Goal: Information Seeking & Learning: Learn about a topic

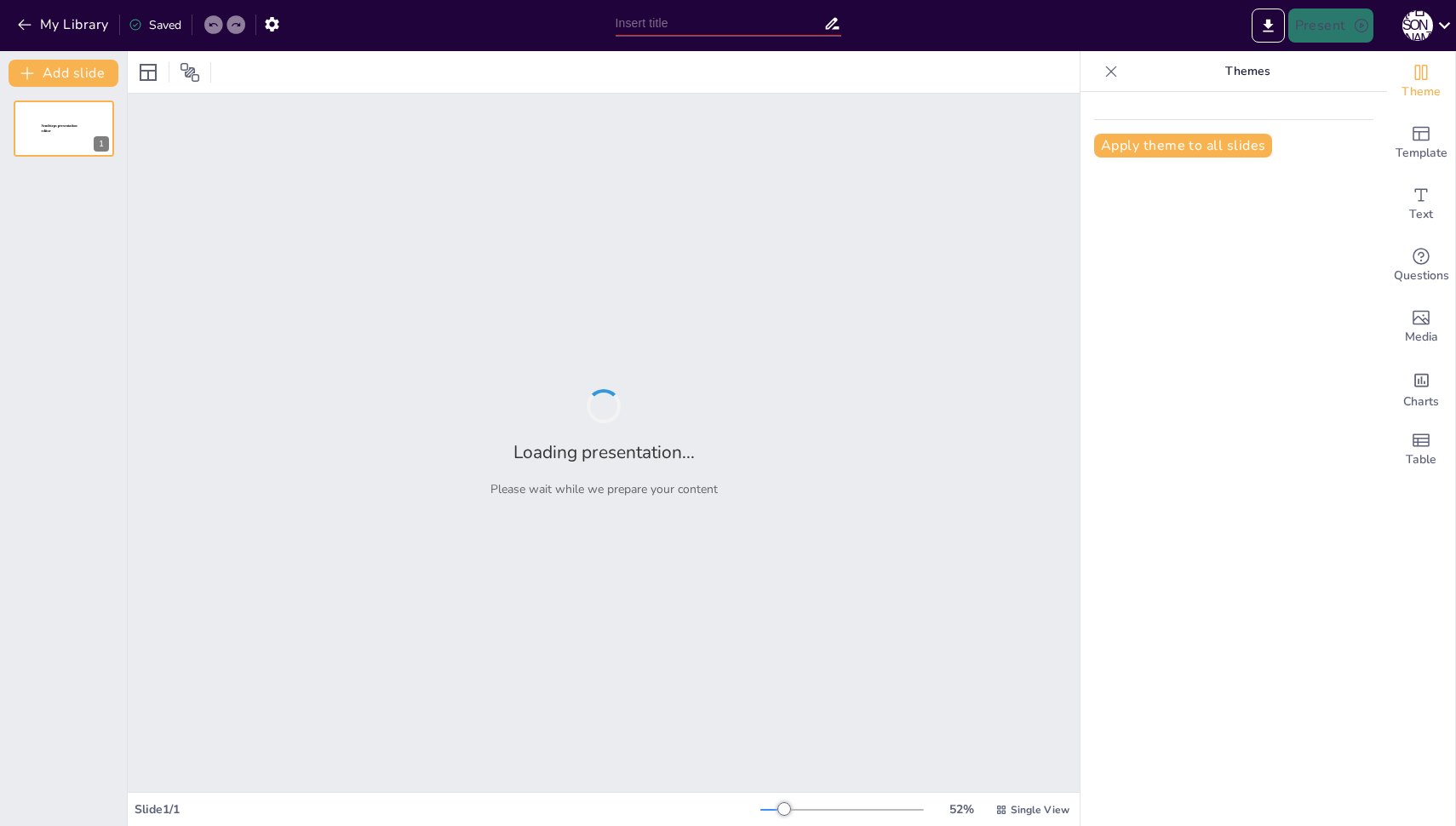
type input "Графическое представление Таншаньского землетрясения: Хронология событий"
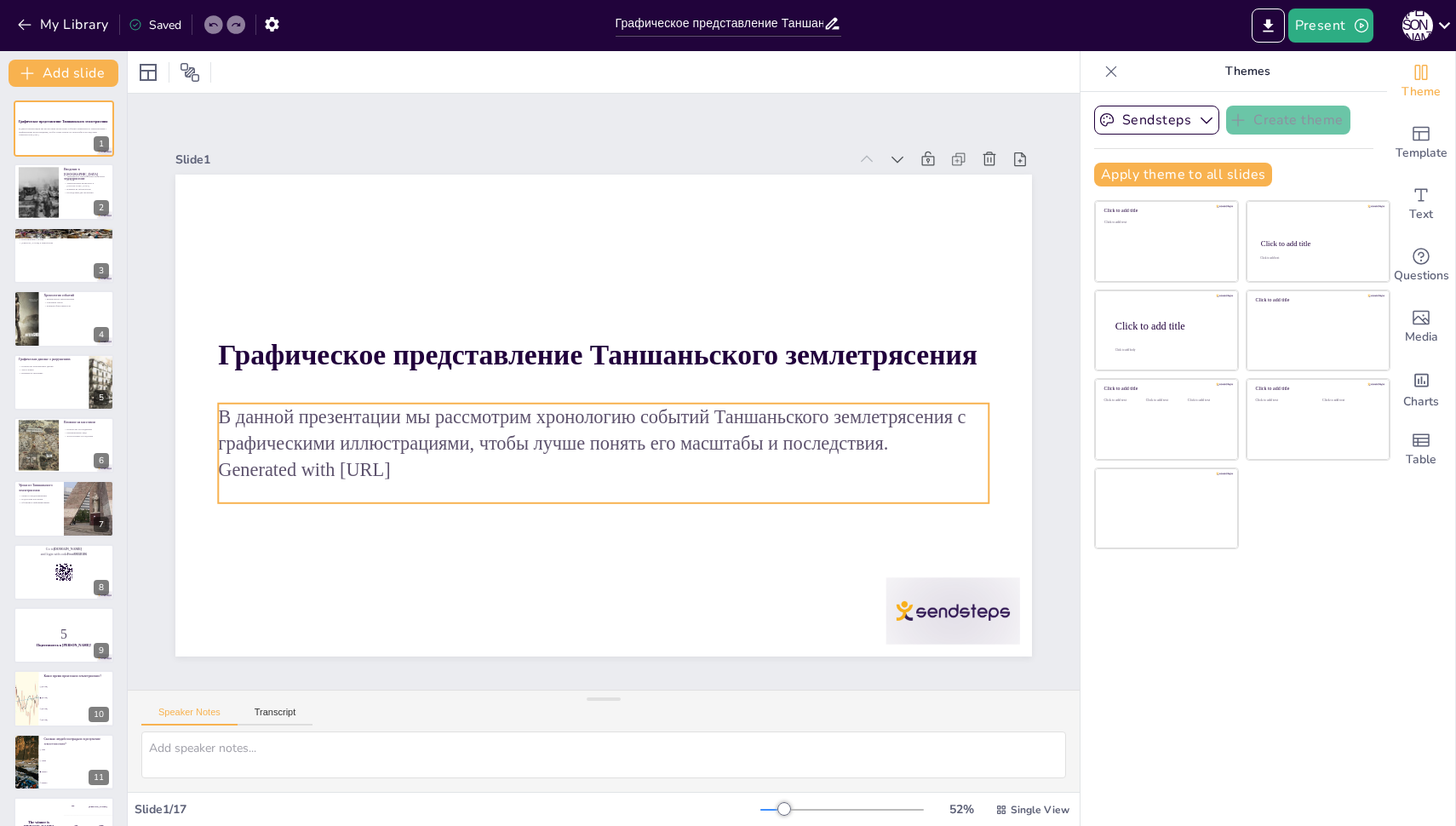
checkbox input "true"
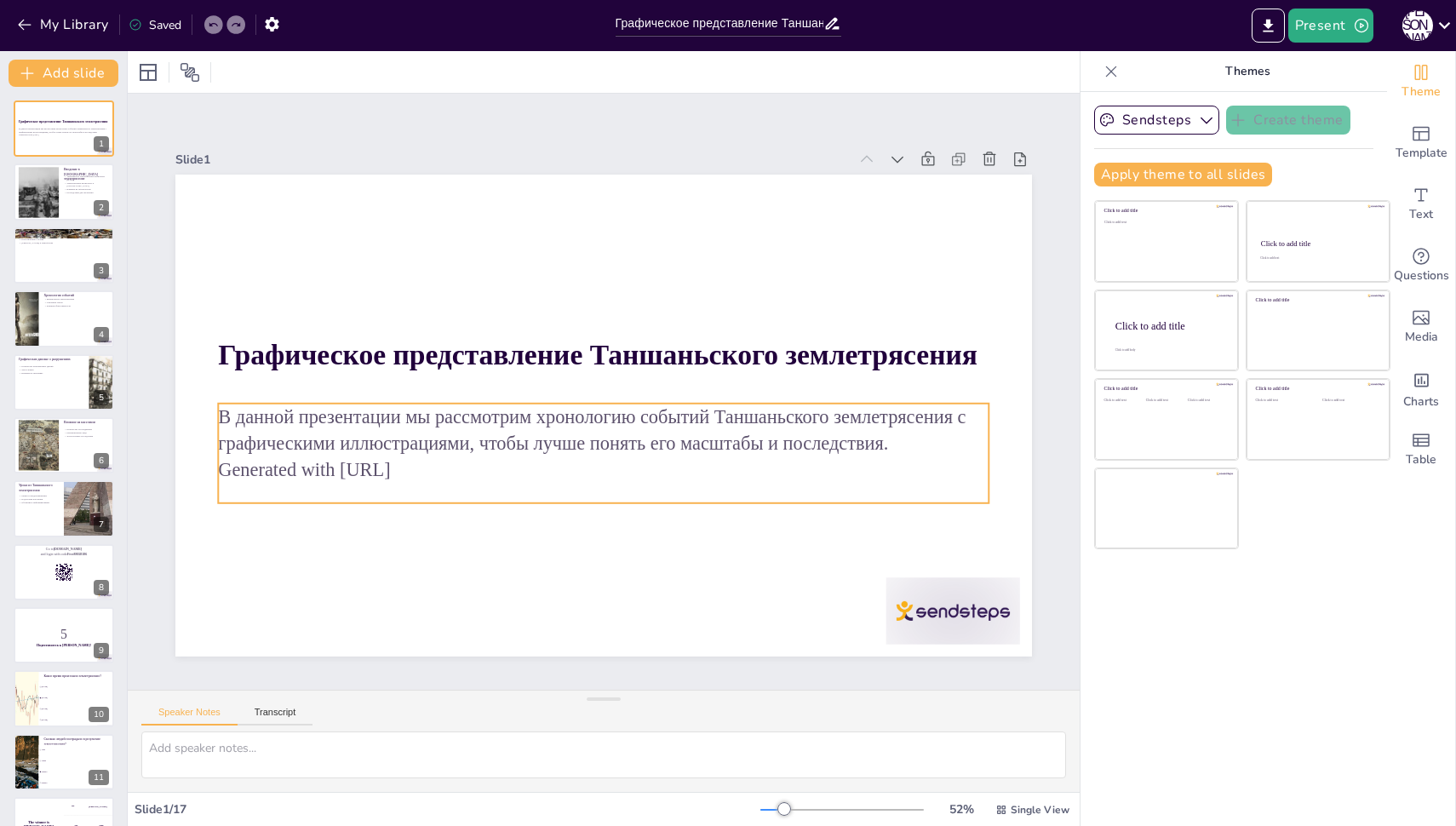
checkbox input "true"
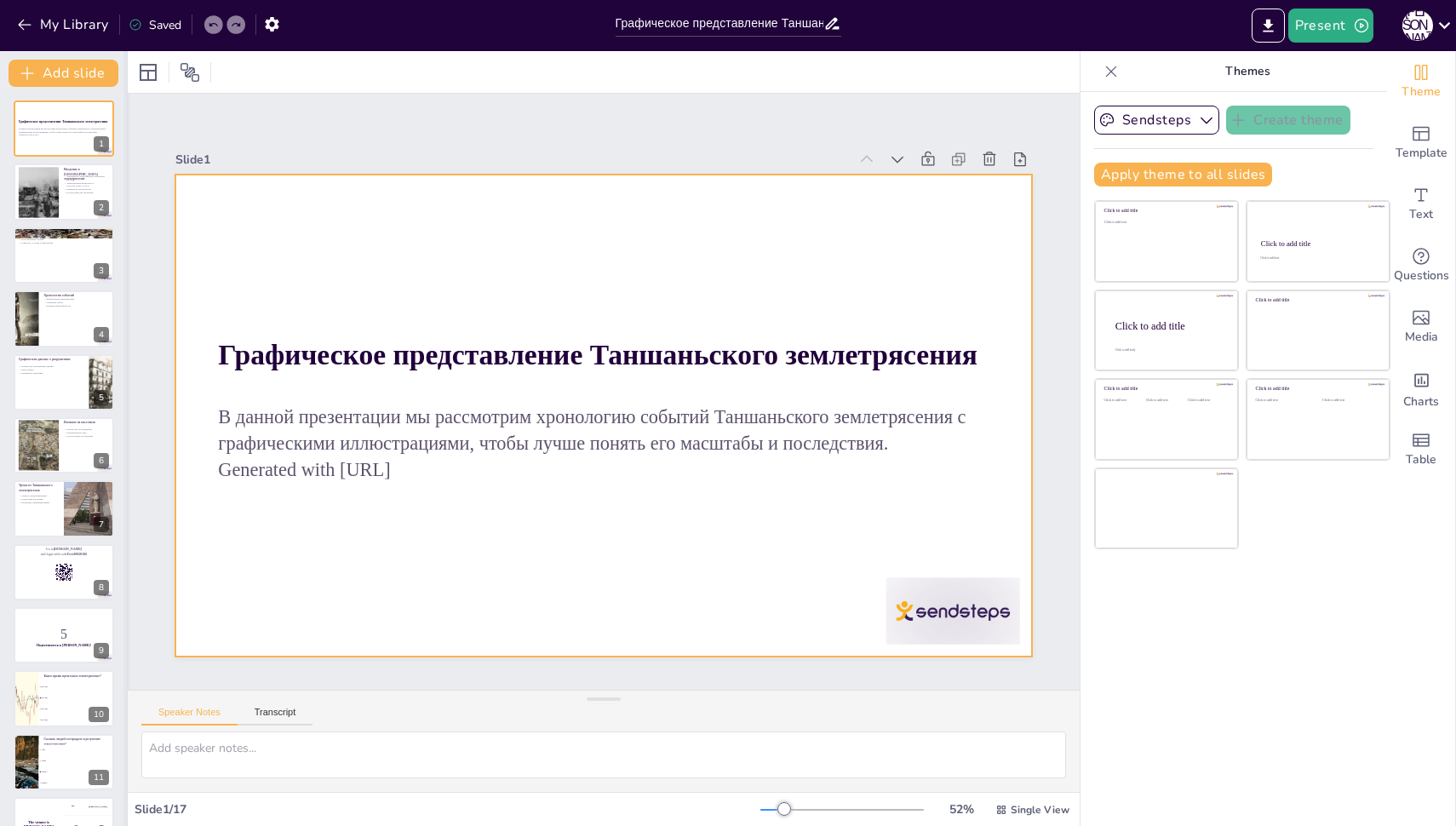
checkbox input "true"
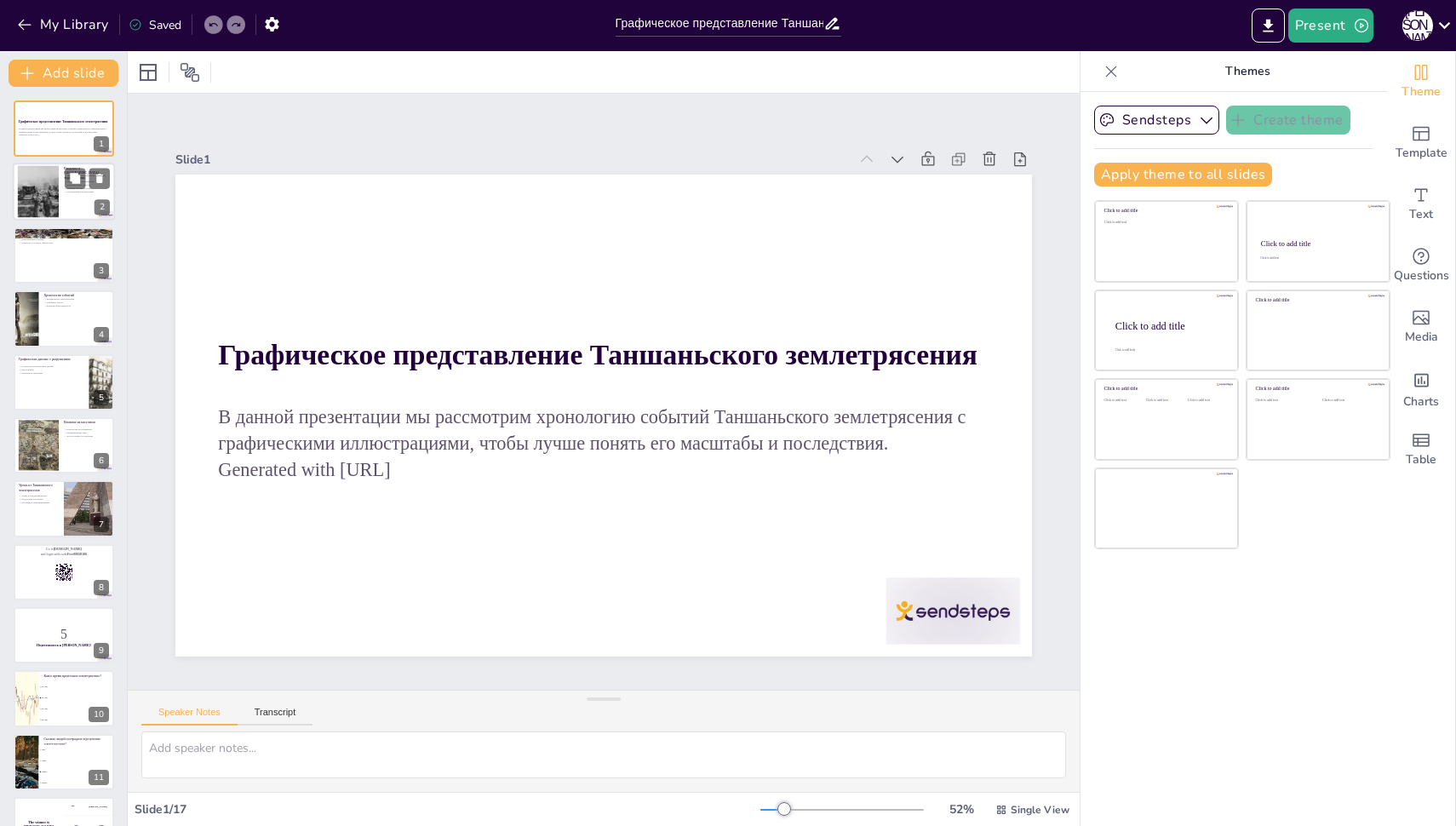
checkbox input "true"
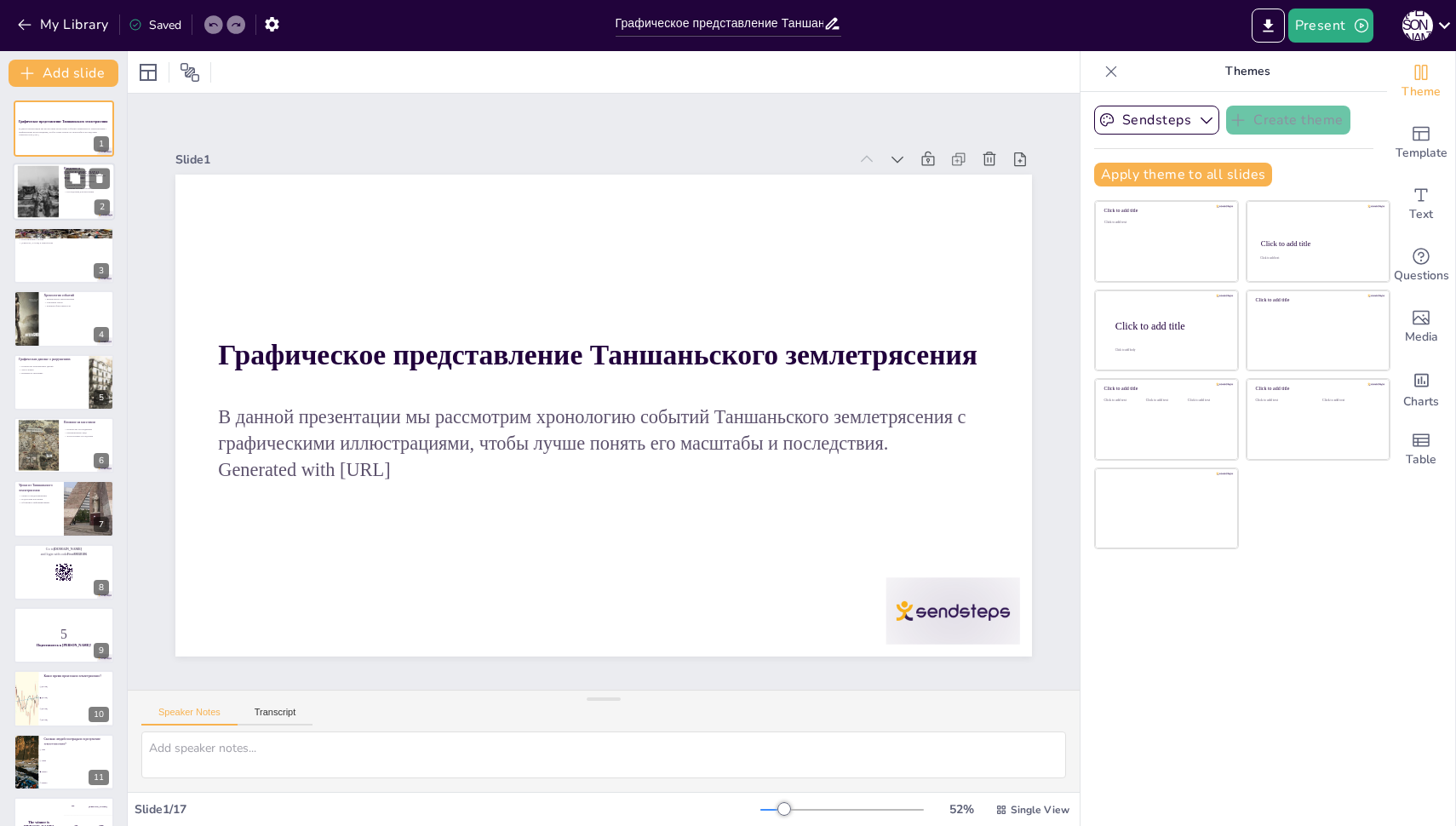
checkbox input "true"
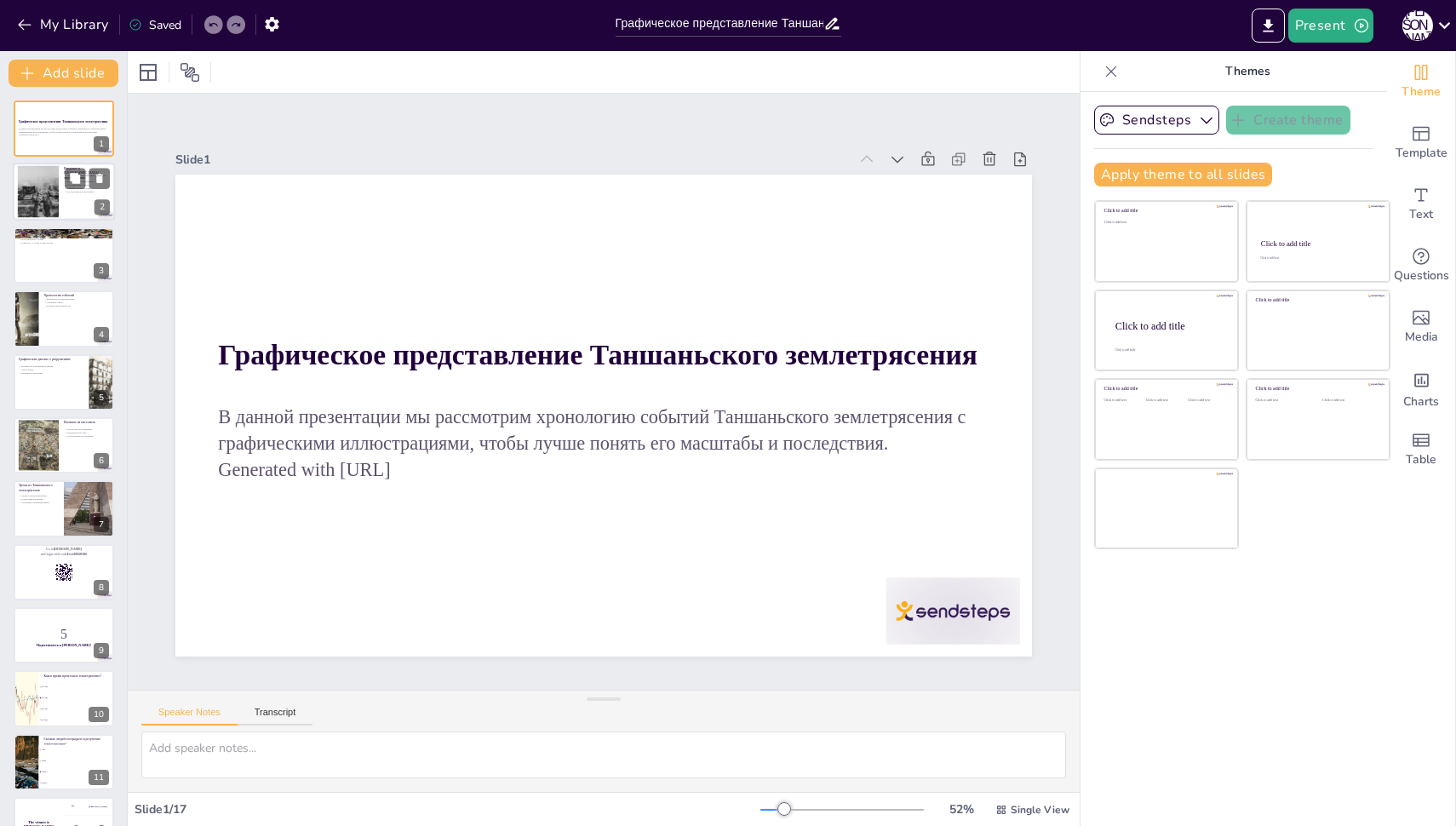
checkbox input "true"
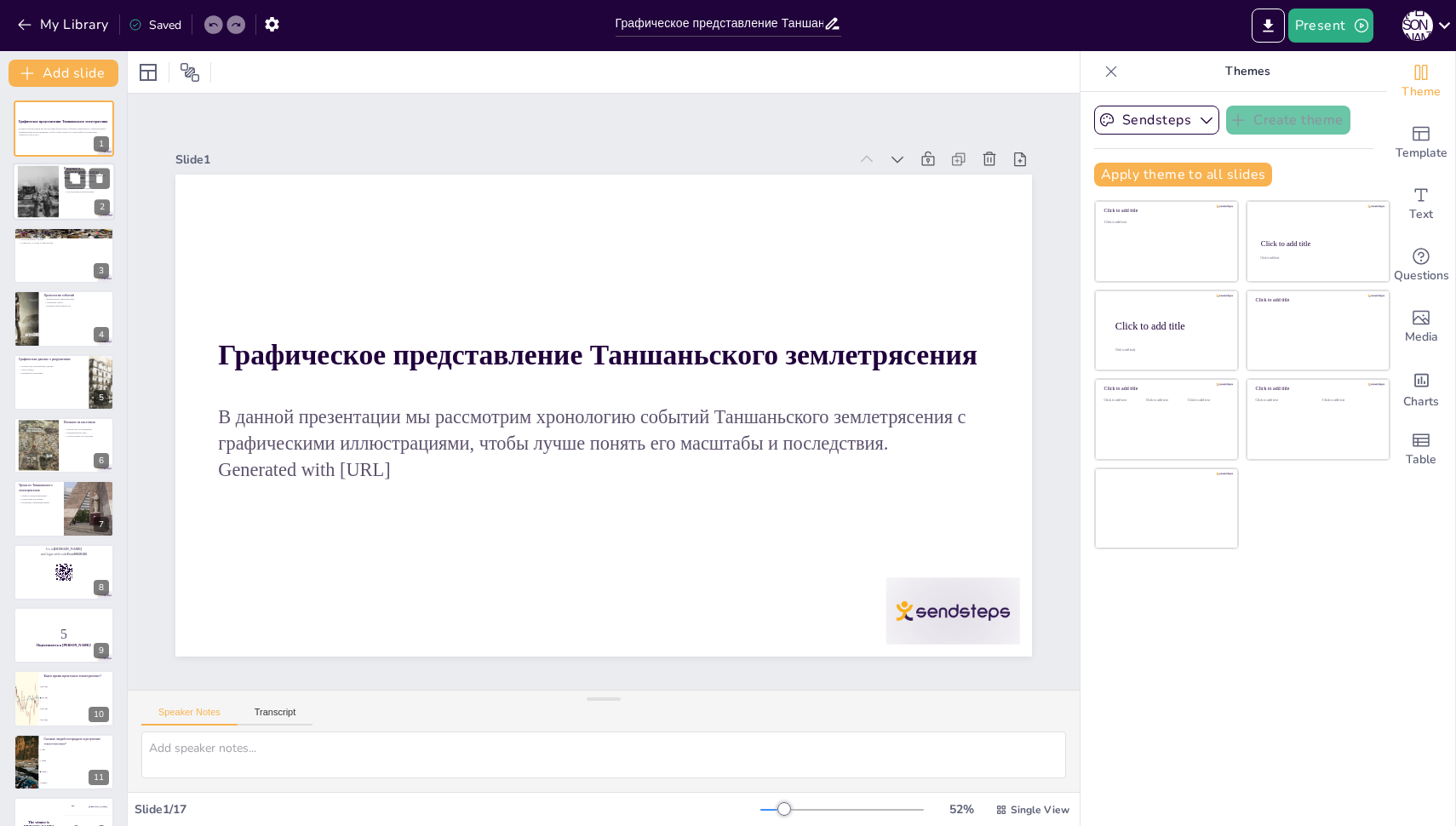
click at [71, 210] on div at bounding box center [63, 193] width 102 height 57
checkbox input "true"
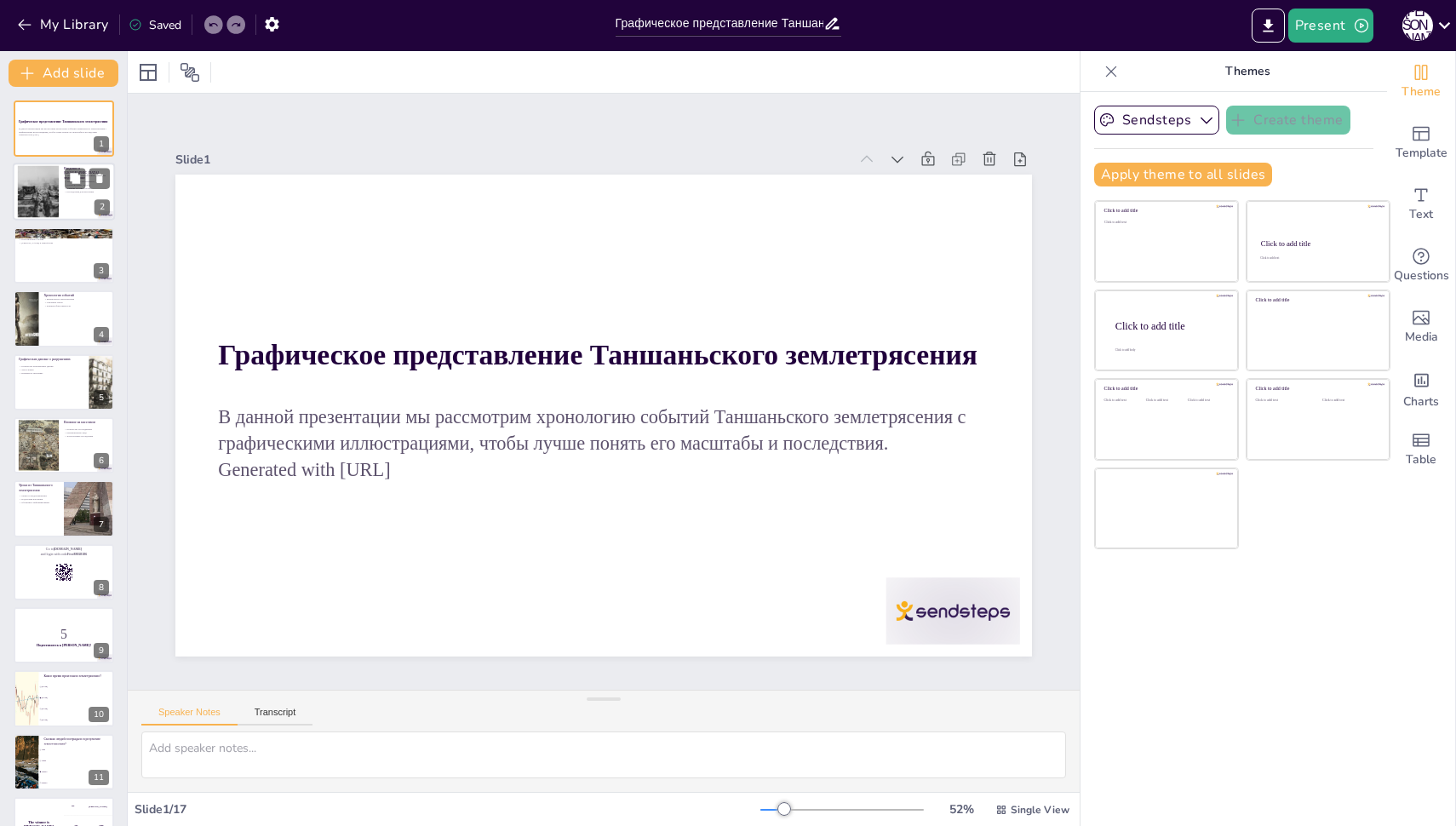
checkbox input "true"
type textarea "Это важная дата, поскольку она ознаменовала одно из самых разрушительных событи…"
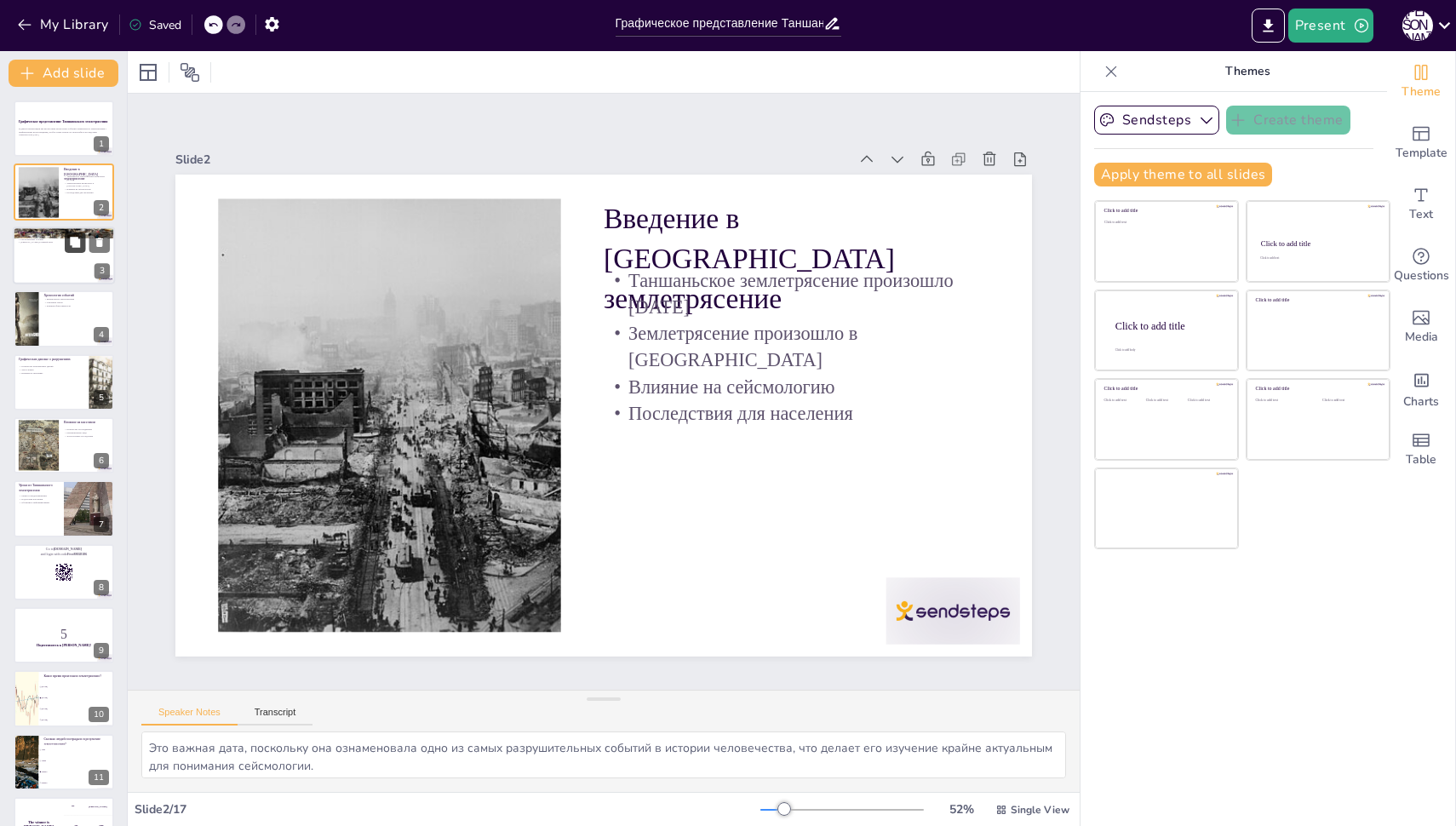
checkbox input "true"
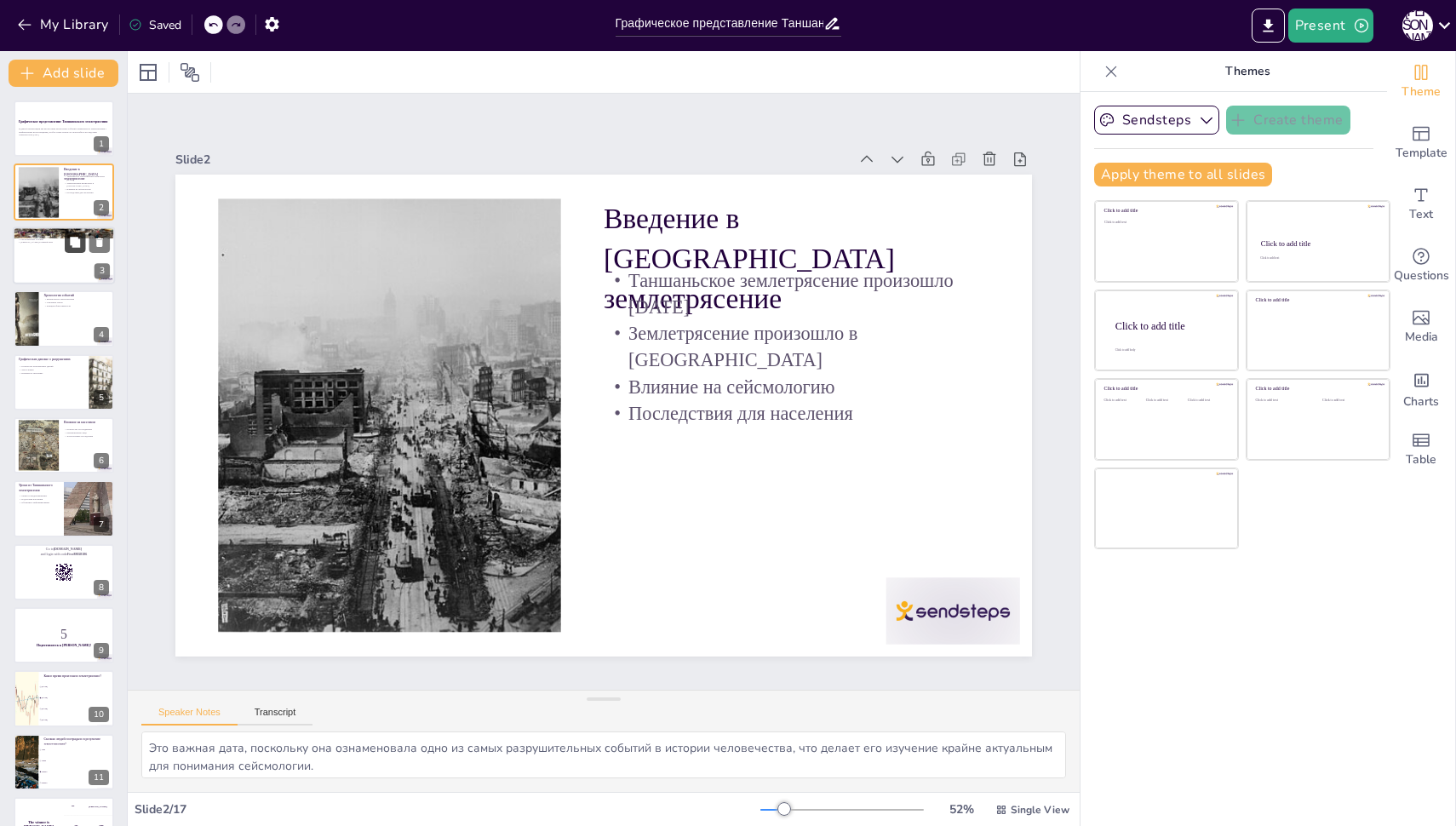
click at [71, 248] on icon at bounding box center [75, 241] width 11 height 11
type textarea "Тектонические движения являются основными факторами, вызывающими землетрясения,…"
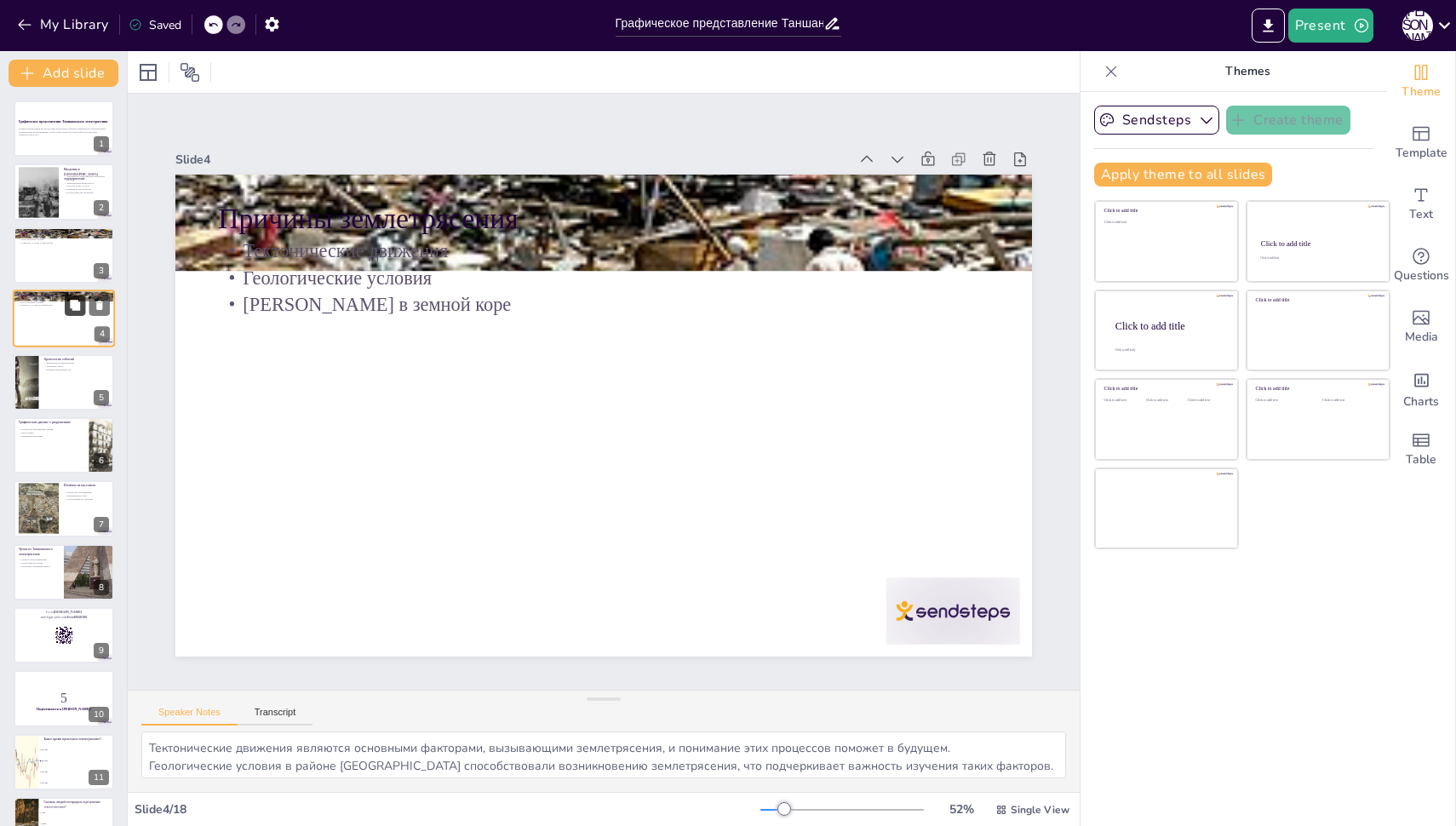
checkbox input "true"
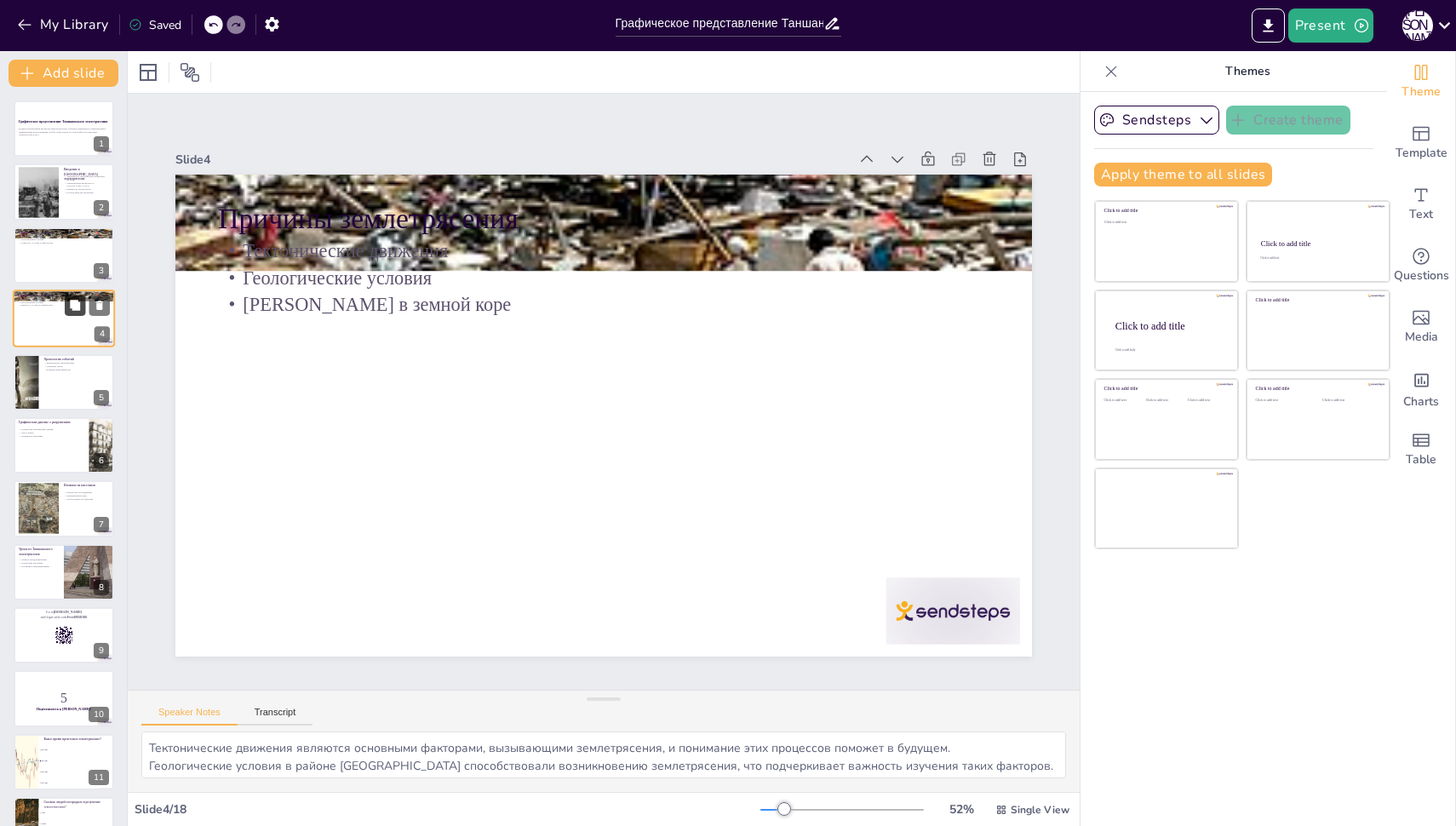
checkbox input "true"
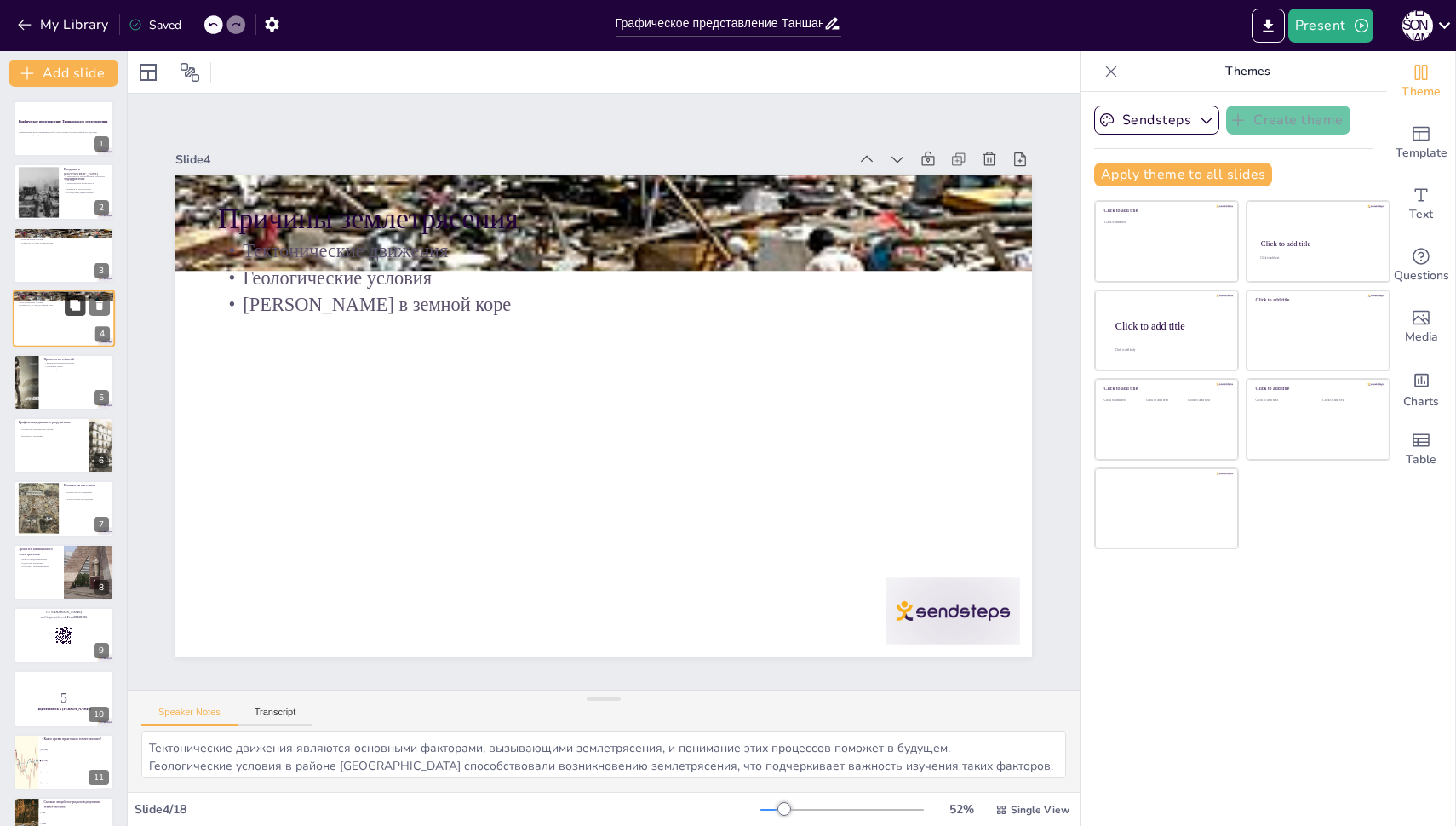
checkbox input "true"
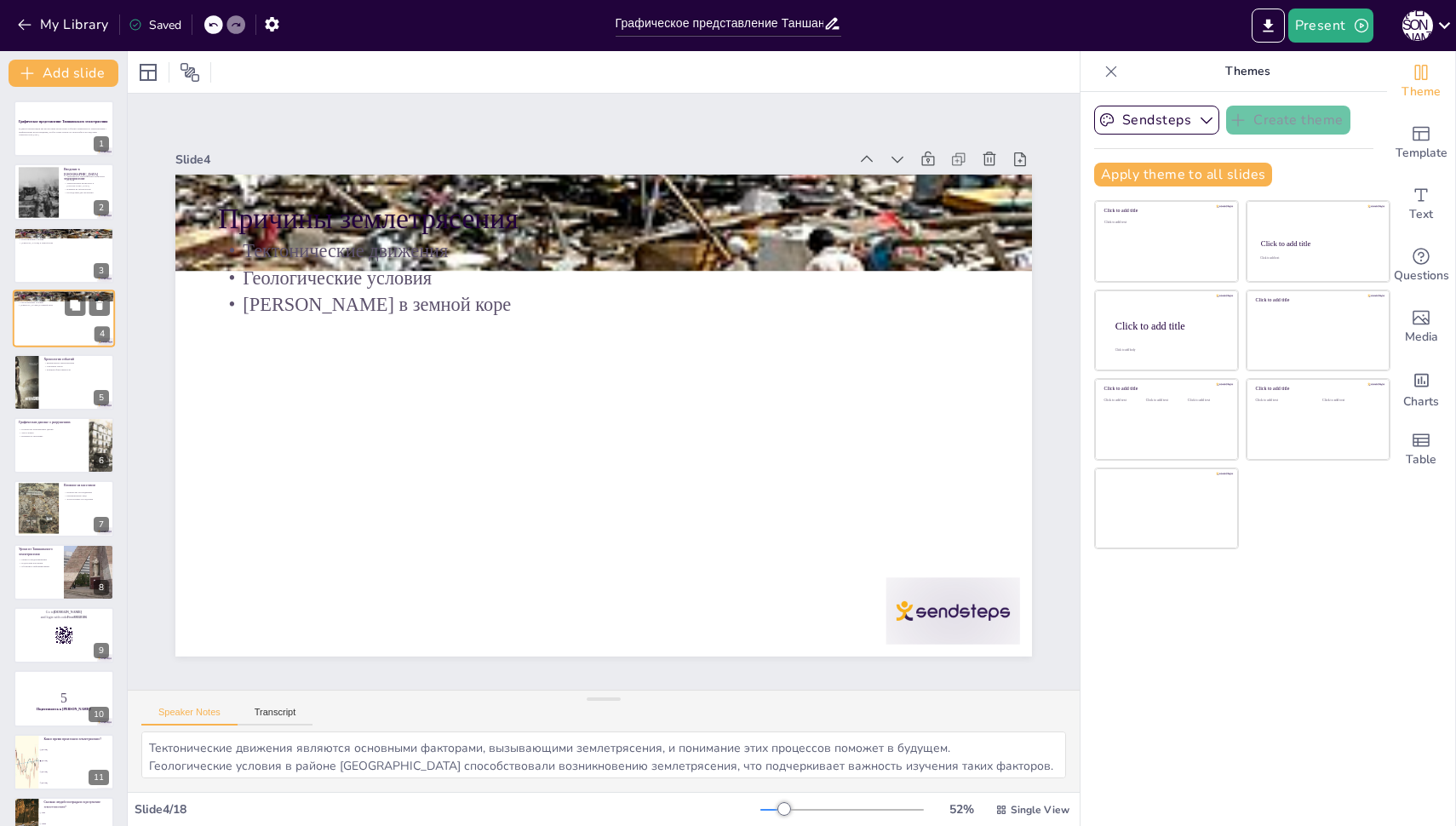
checkbox input "true"
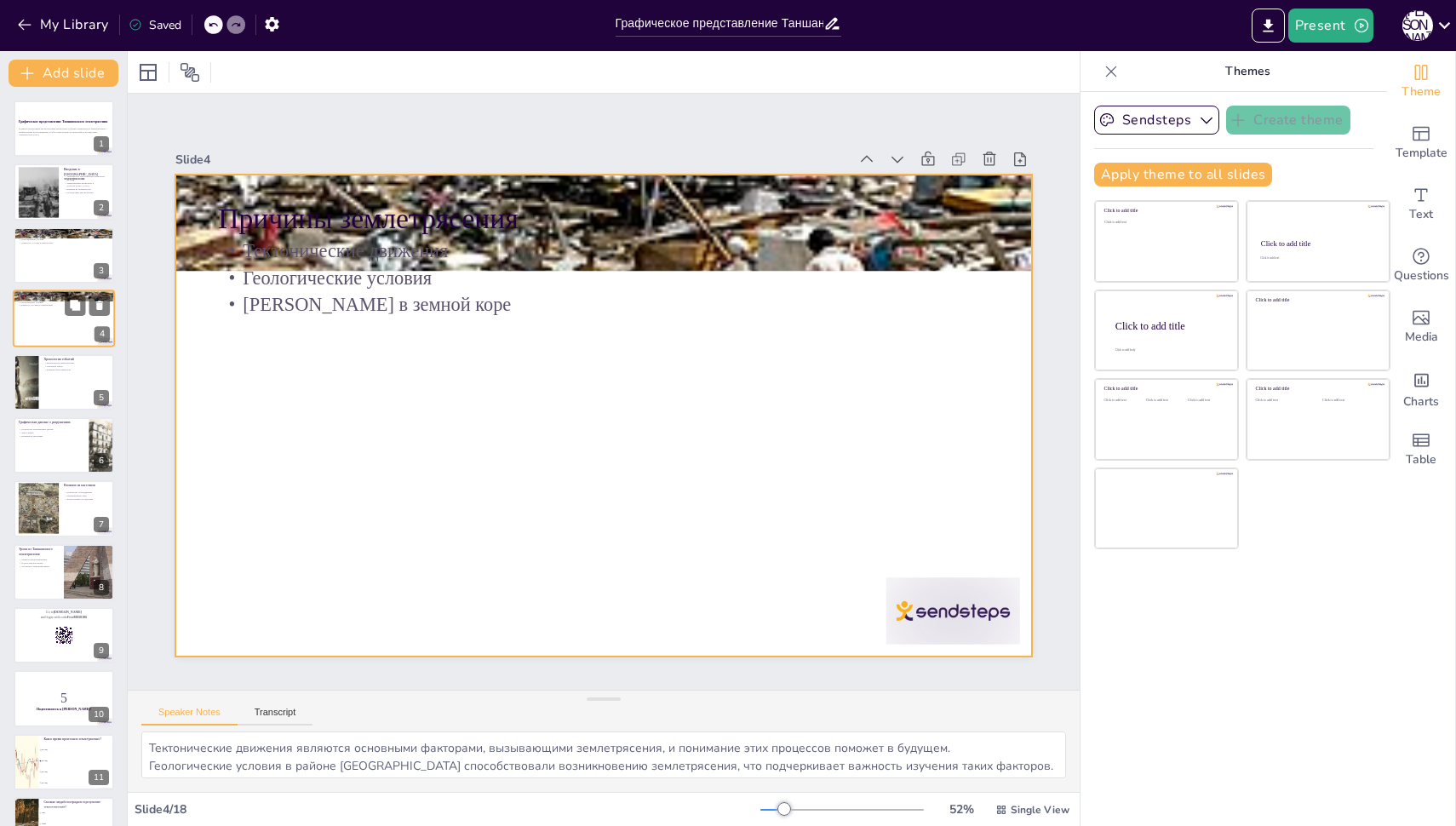
click at [75, 330] on div at bounding box center [63, 318] width 102 height 57
checkbox input "true"
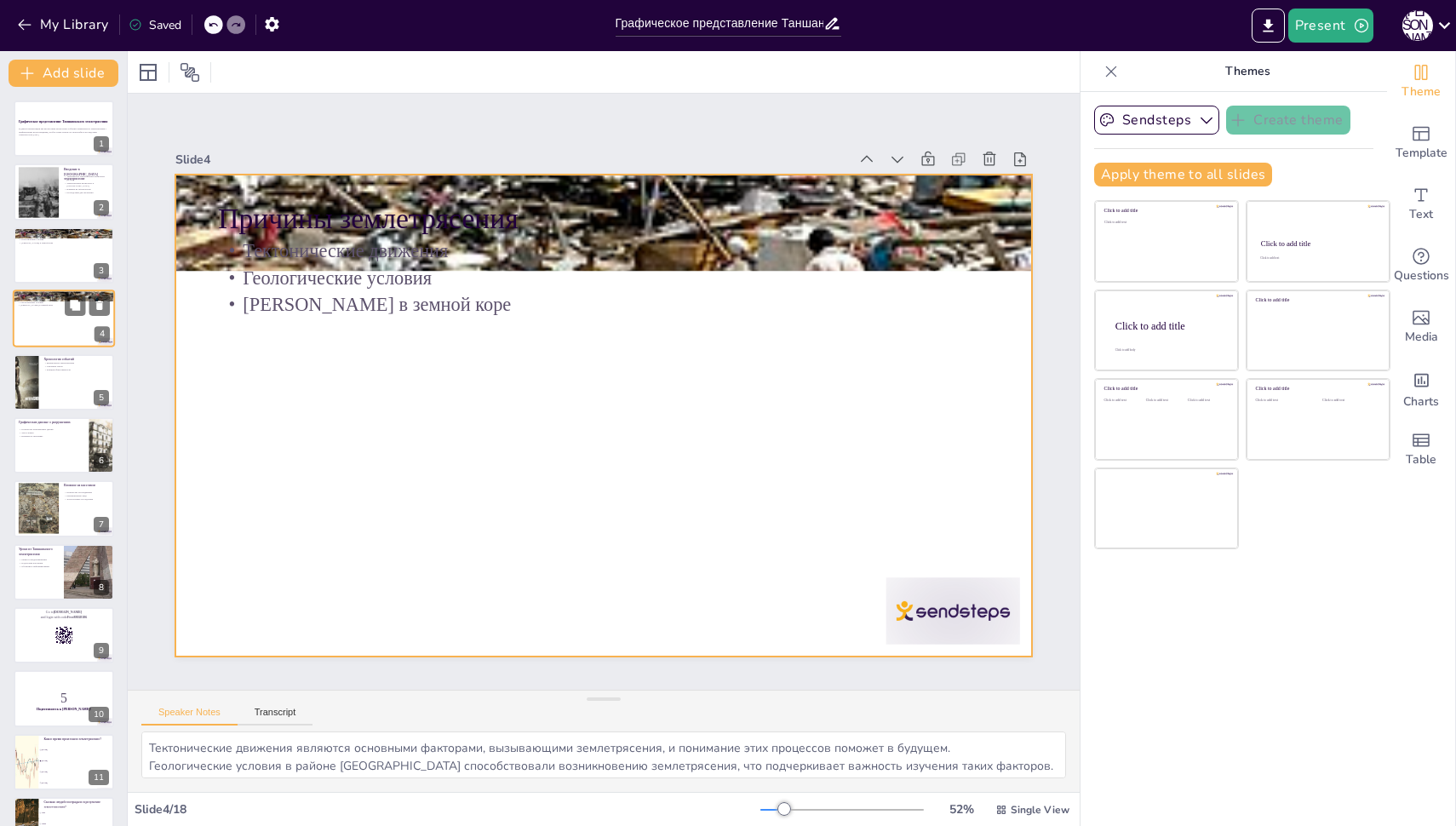
checkbox input "true"
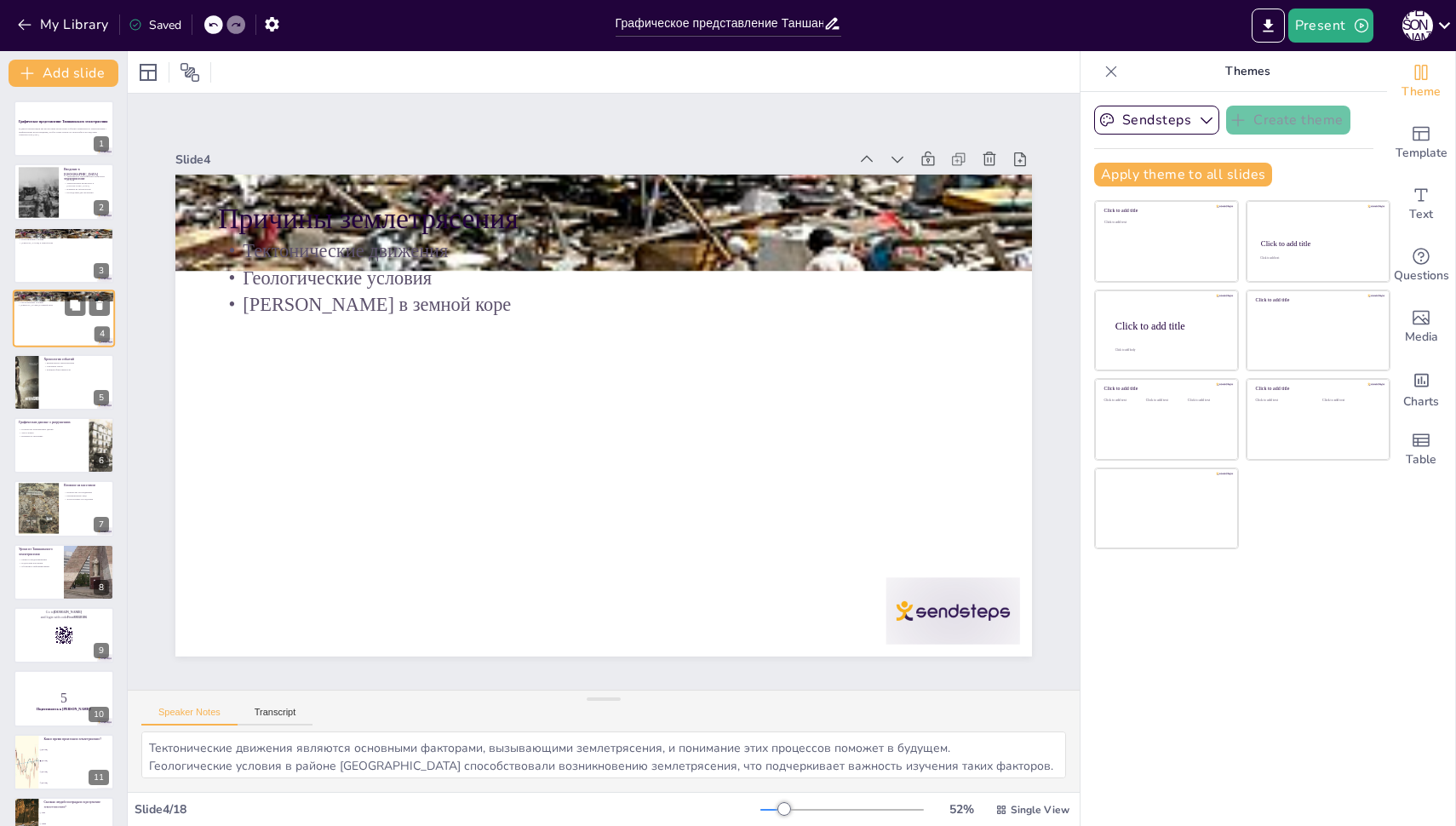
checkbox input "true"
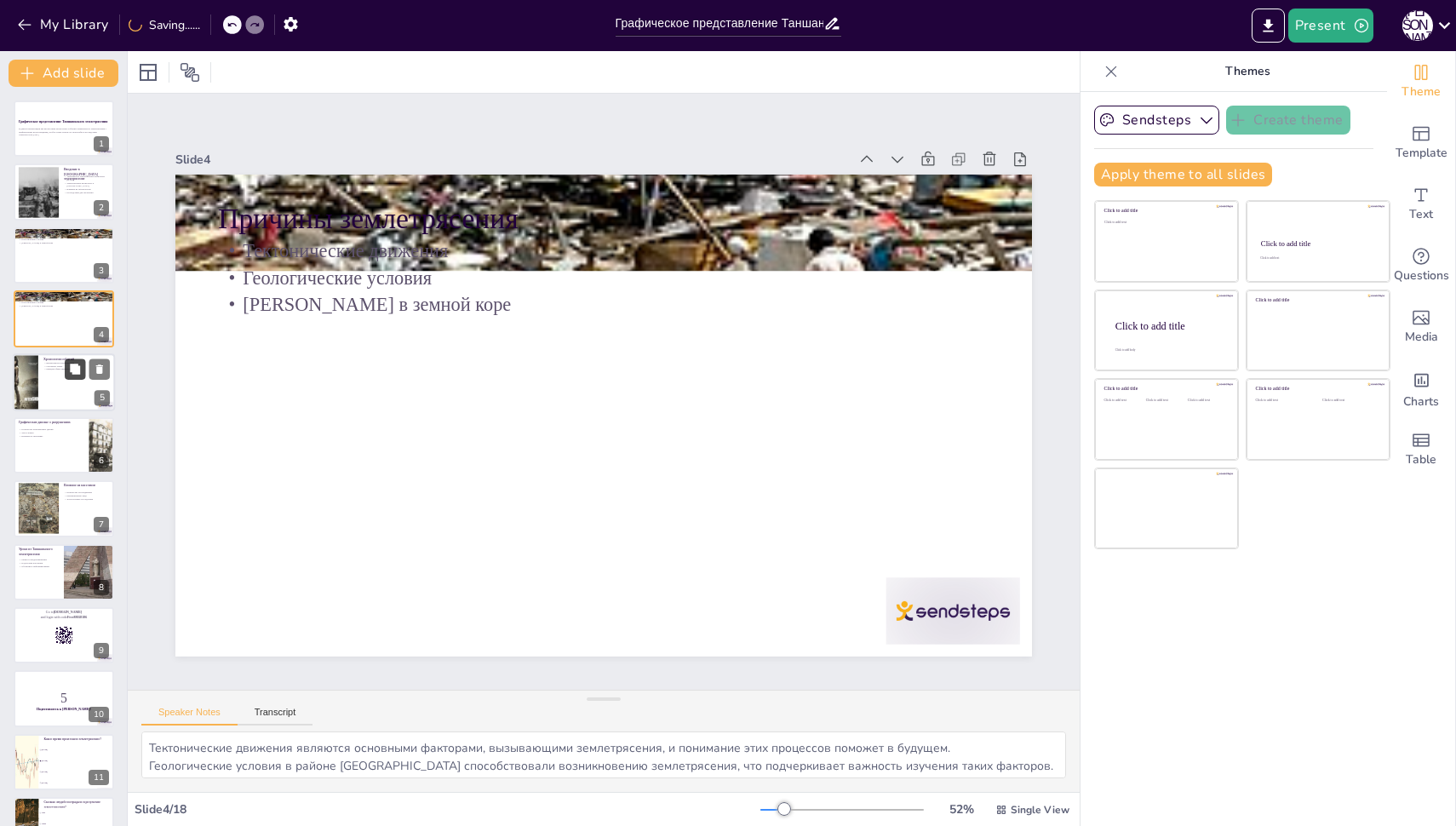
click at [67, 379] on div "Хронология событий Время начала землетрясения Основные этапы Реакция общественн…" at bounding box center [63, 382] width 102 height 57
type textarea "Время начала землетрясения критично для понимания его последствий и реакции на …"
checkbox input "true"
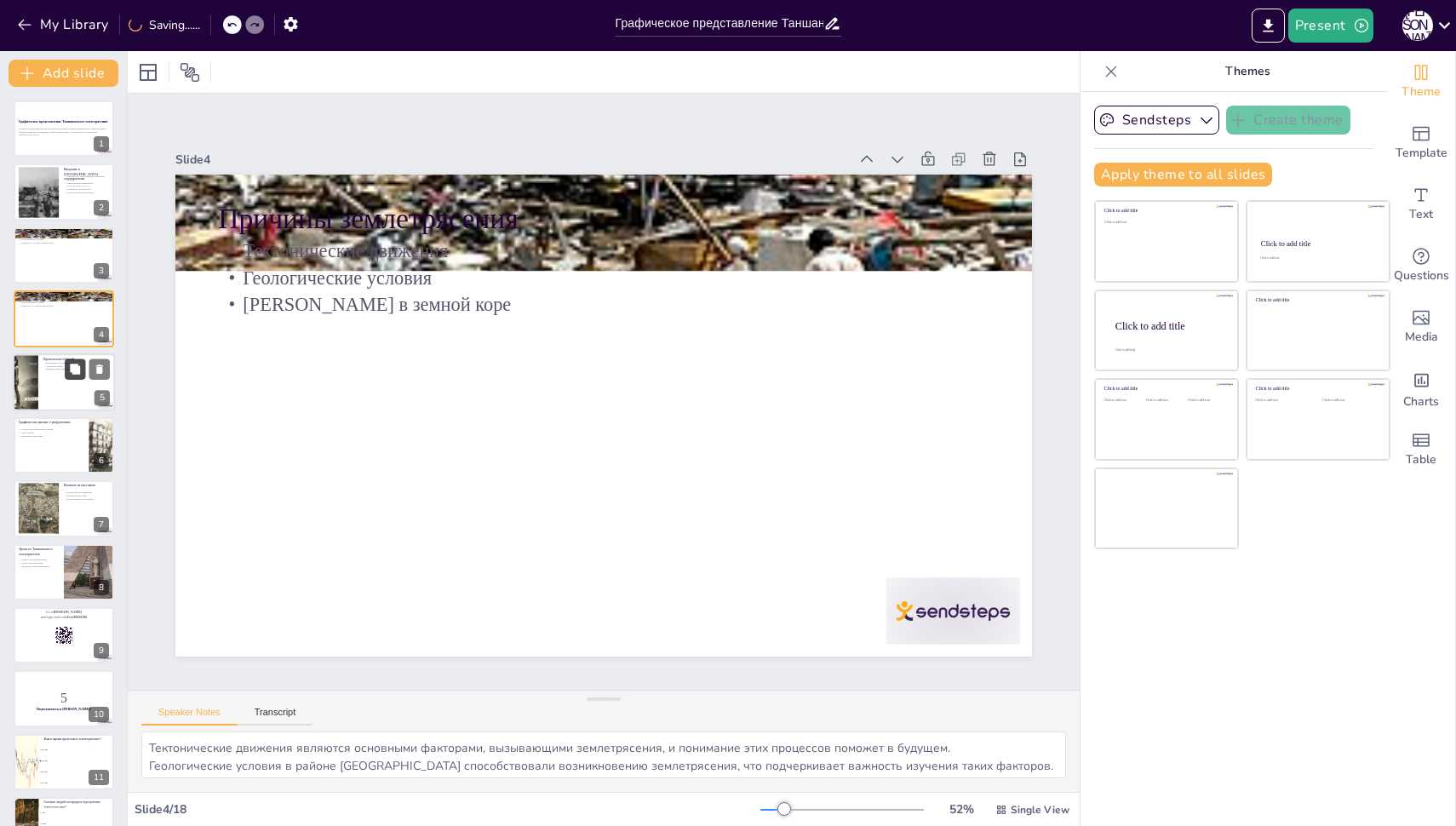
checkbox input "true"
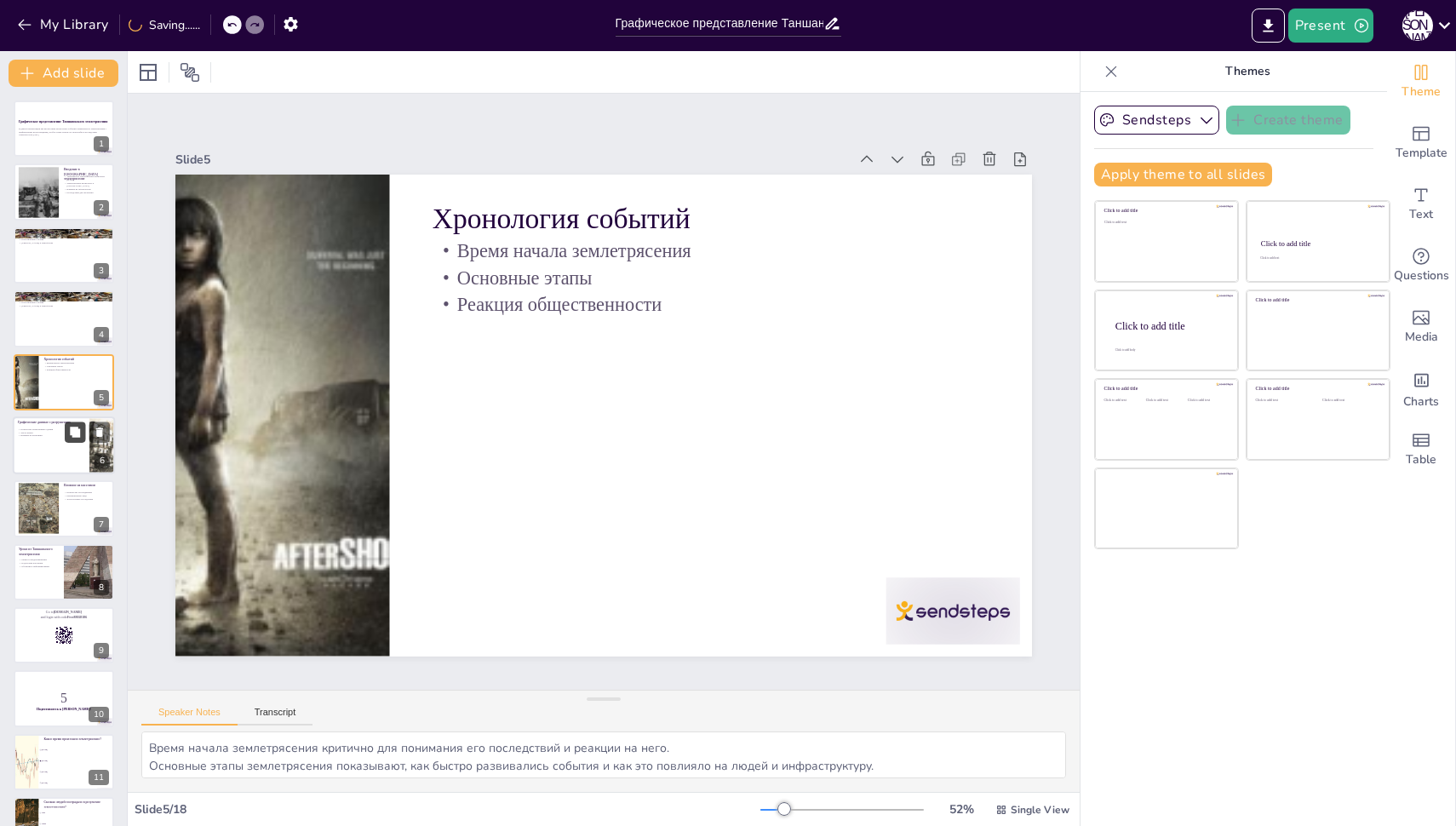
checkbox input "true"
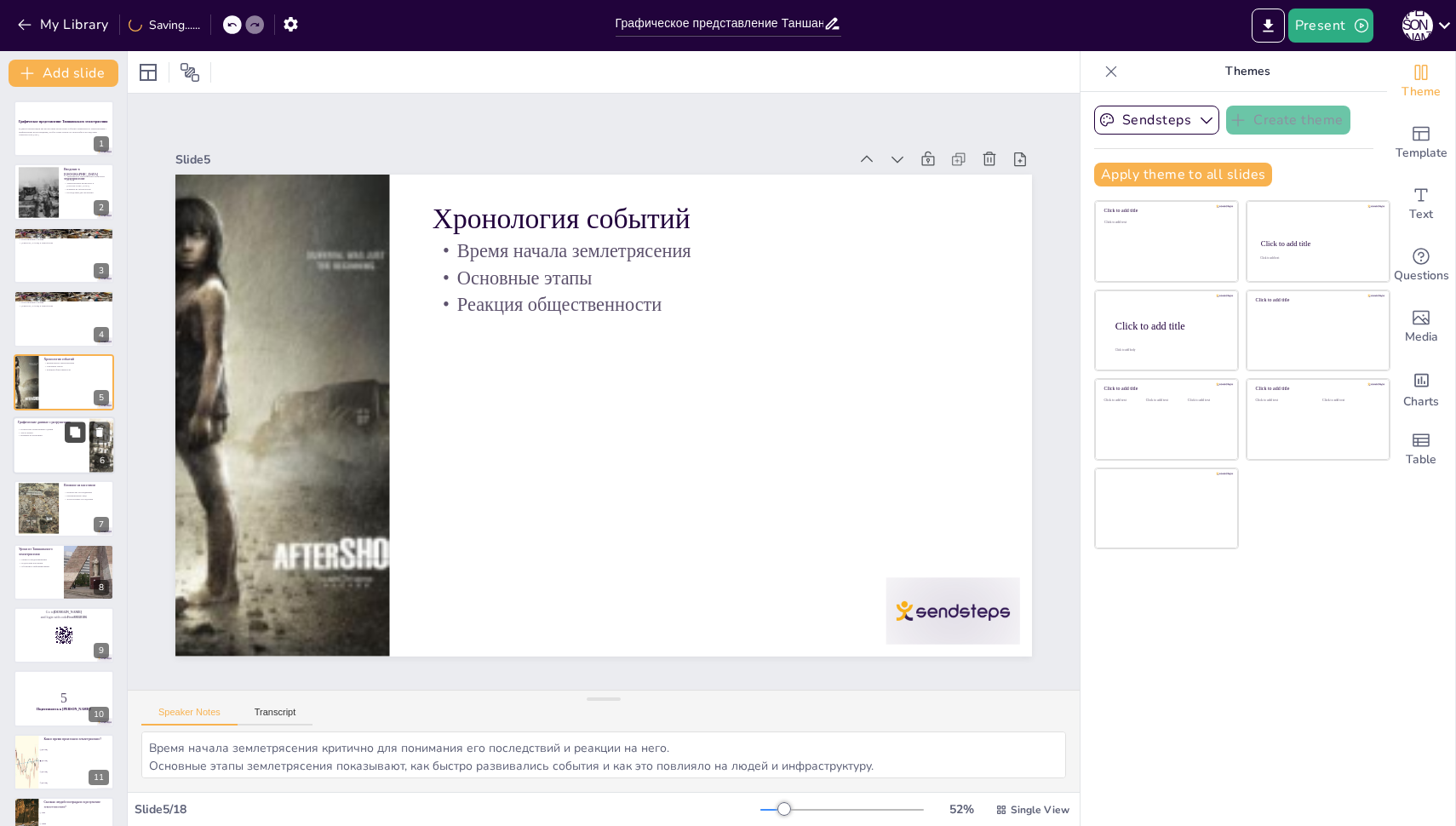
click at [68, 440] on button at bounding box center [75, 431] width 20 height 20
type textarea "Графики, показывающие количество разрушенных зданий, подчеркивают масштабы ката…"
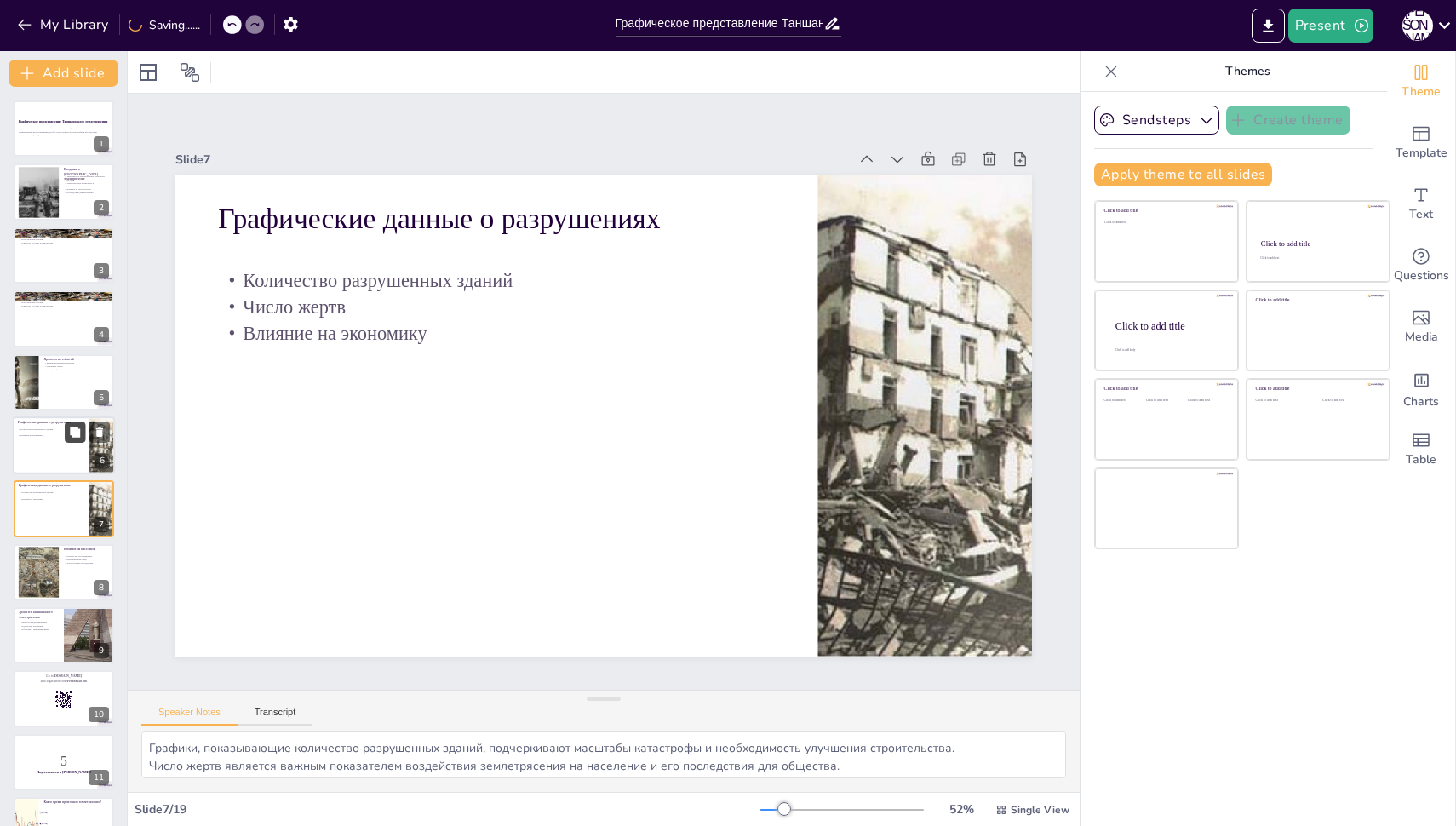
checkbox input "true"
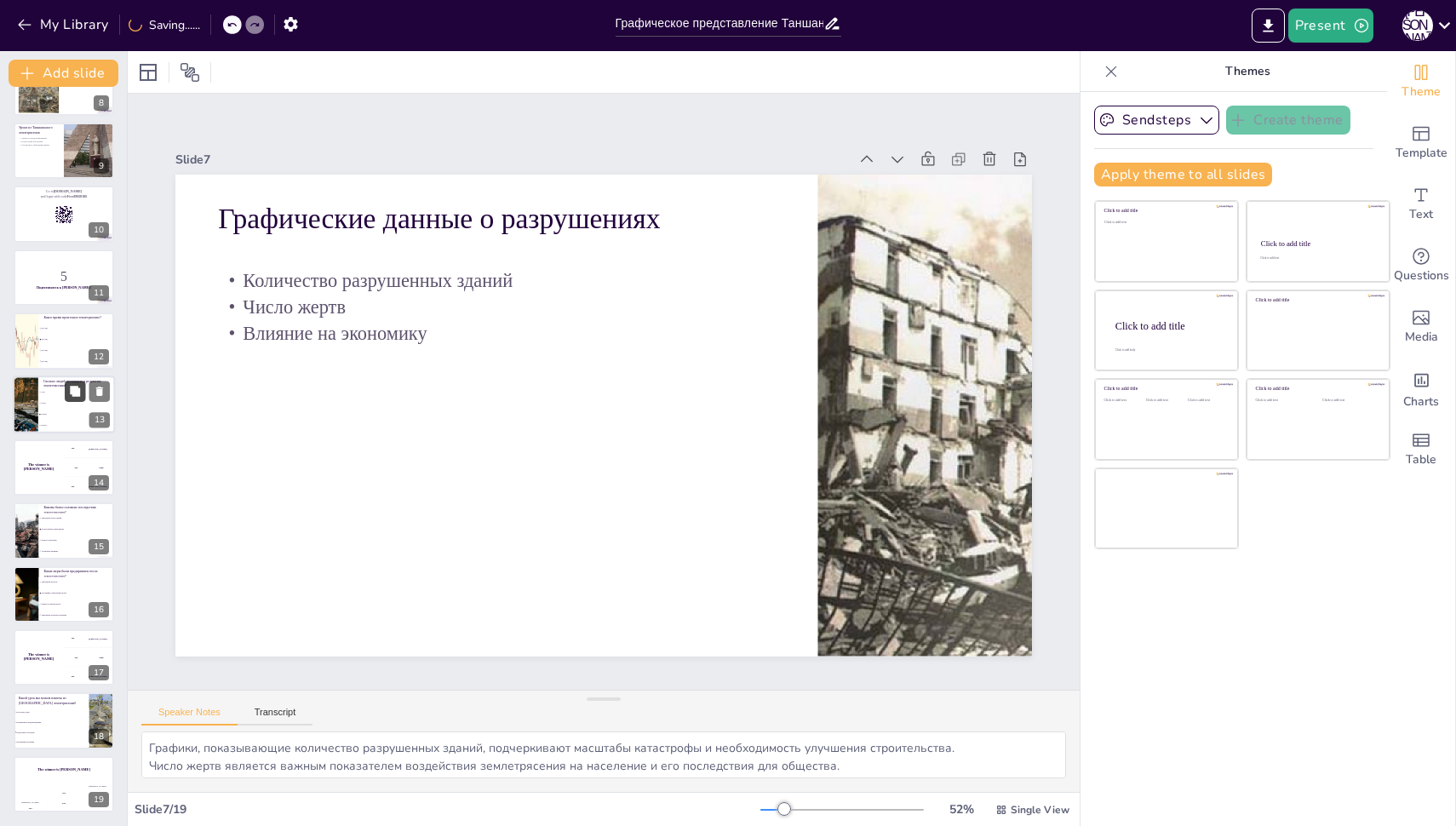
checkbox input "true"
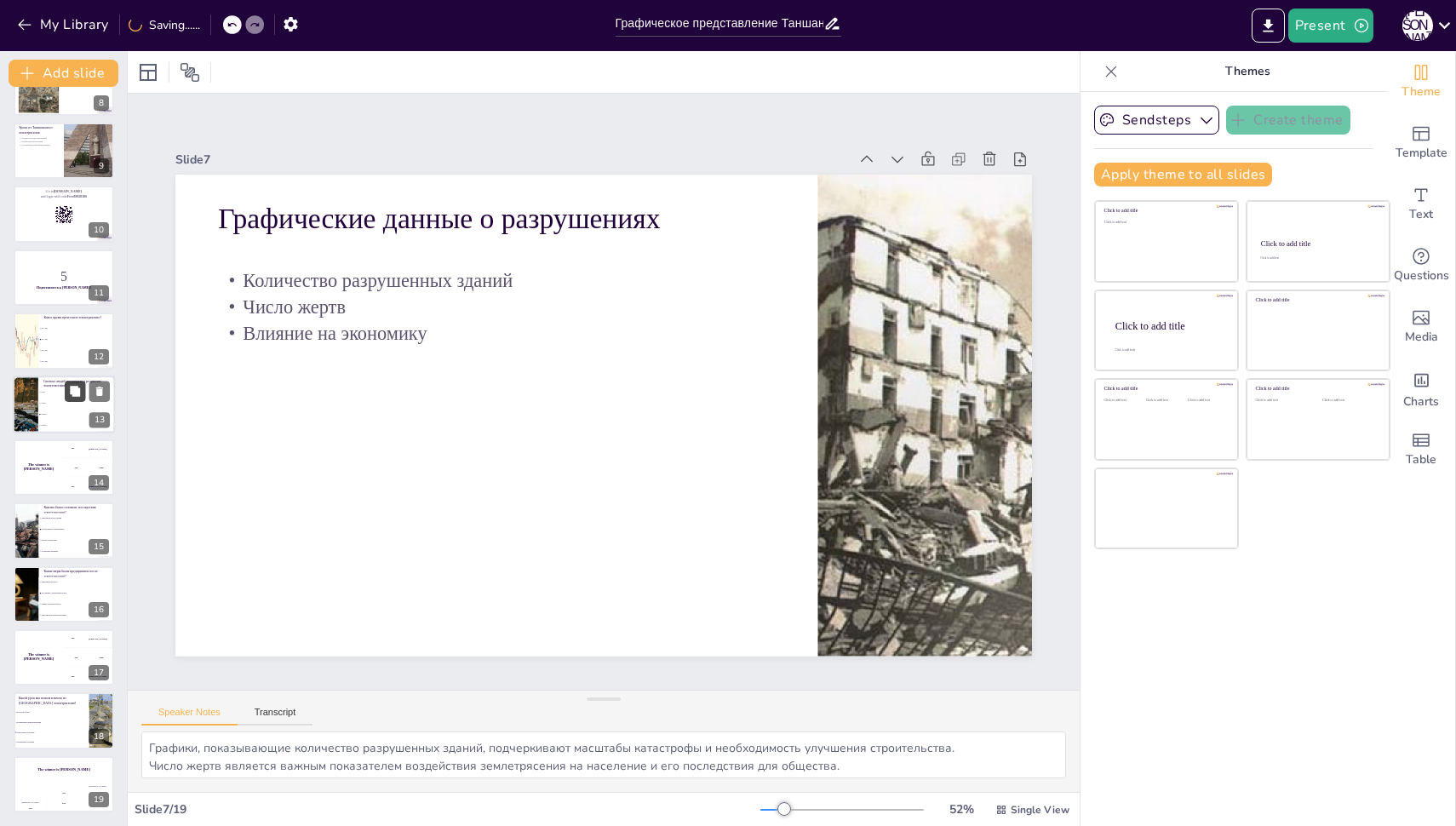
checkbox input "true"
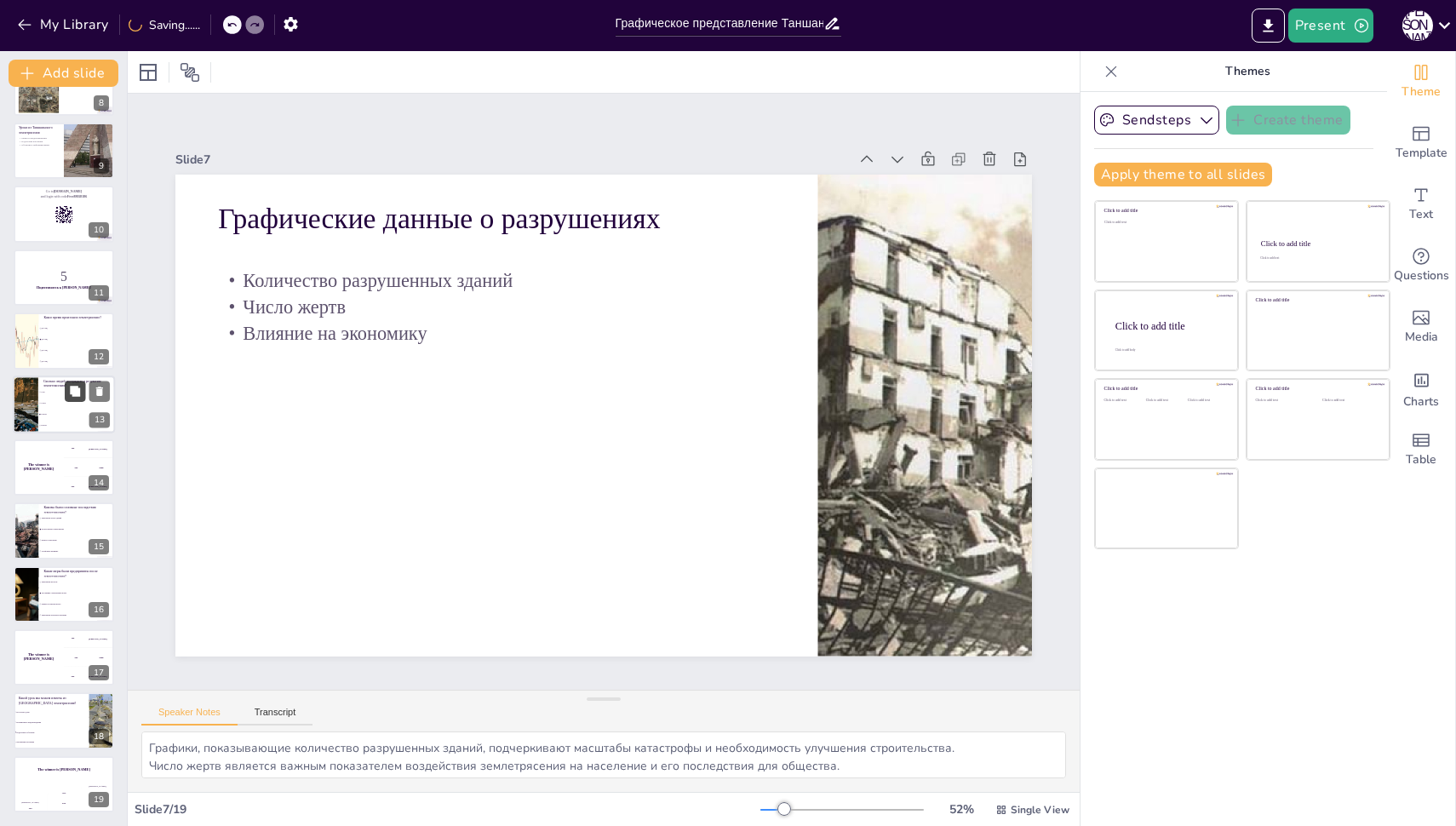
checkbox input "true"
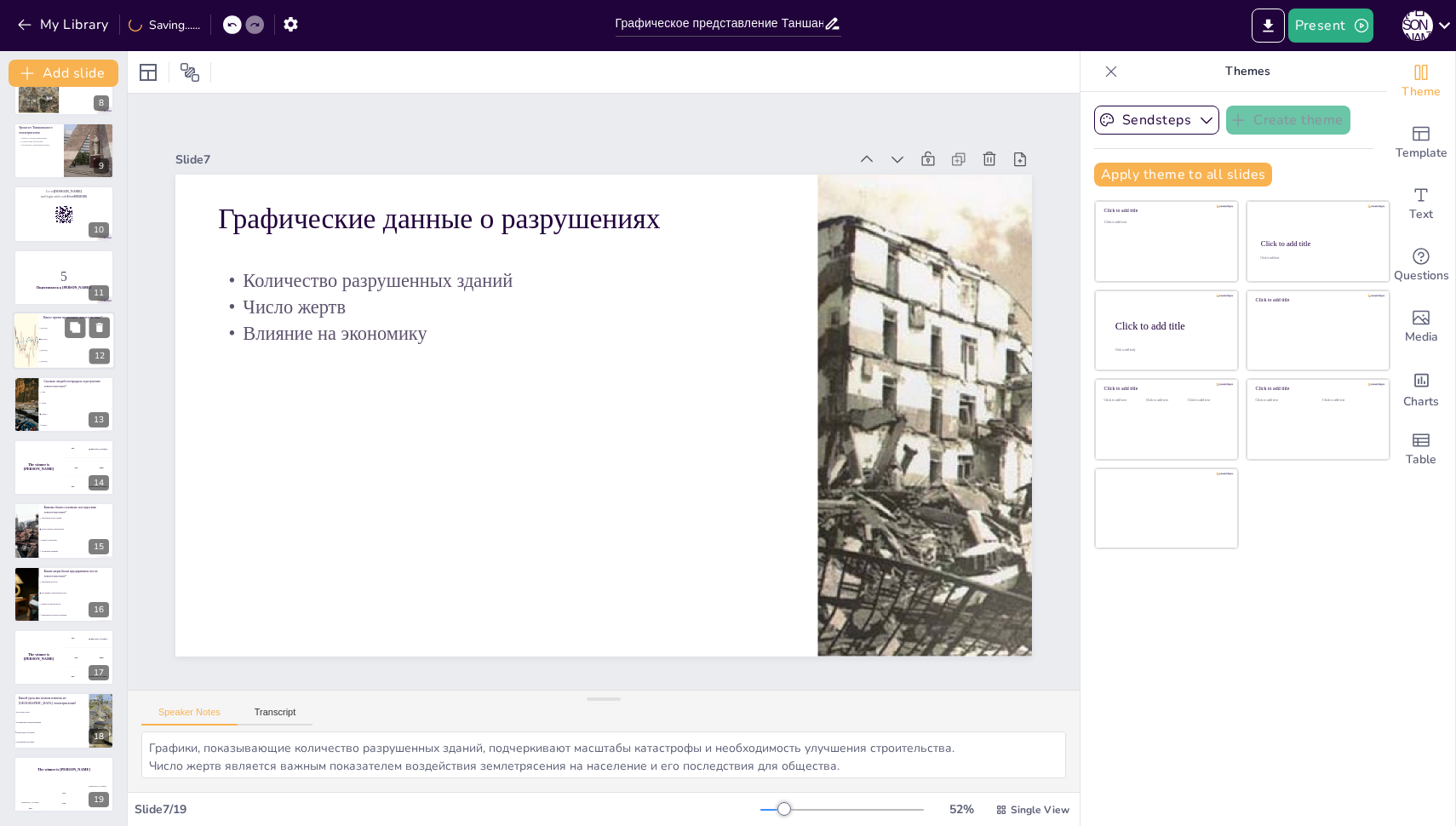
checkbox input "true"
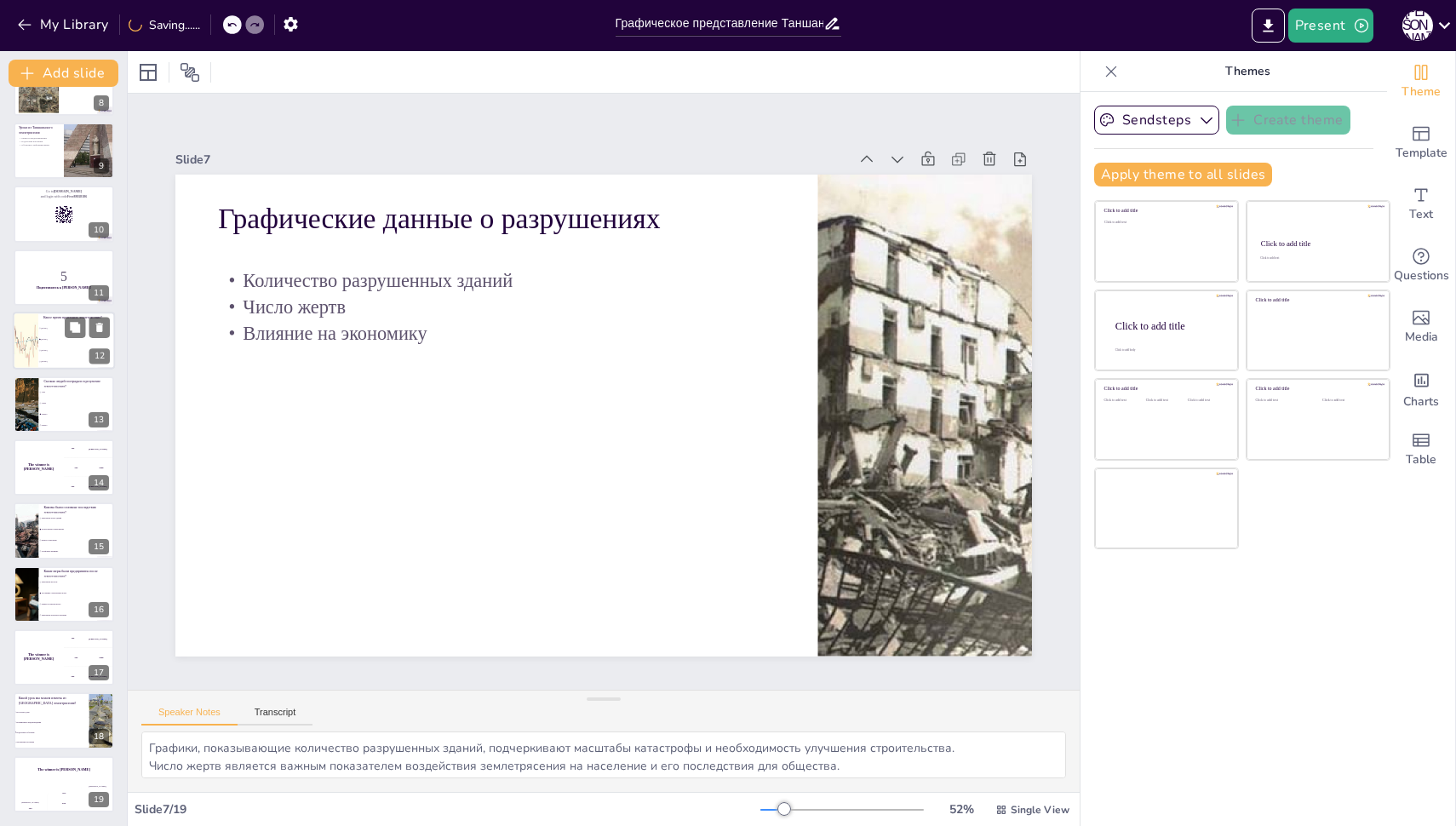
checkbox input "true"
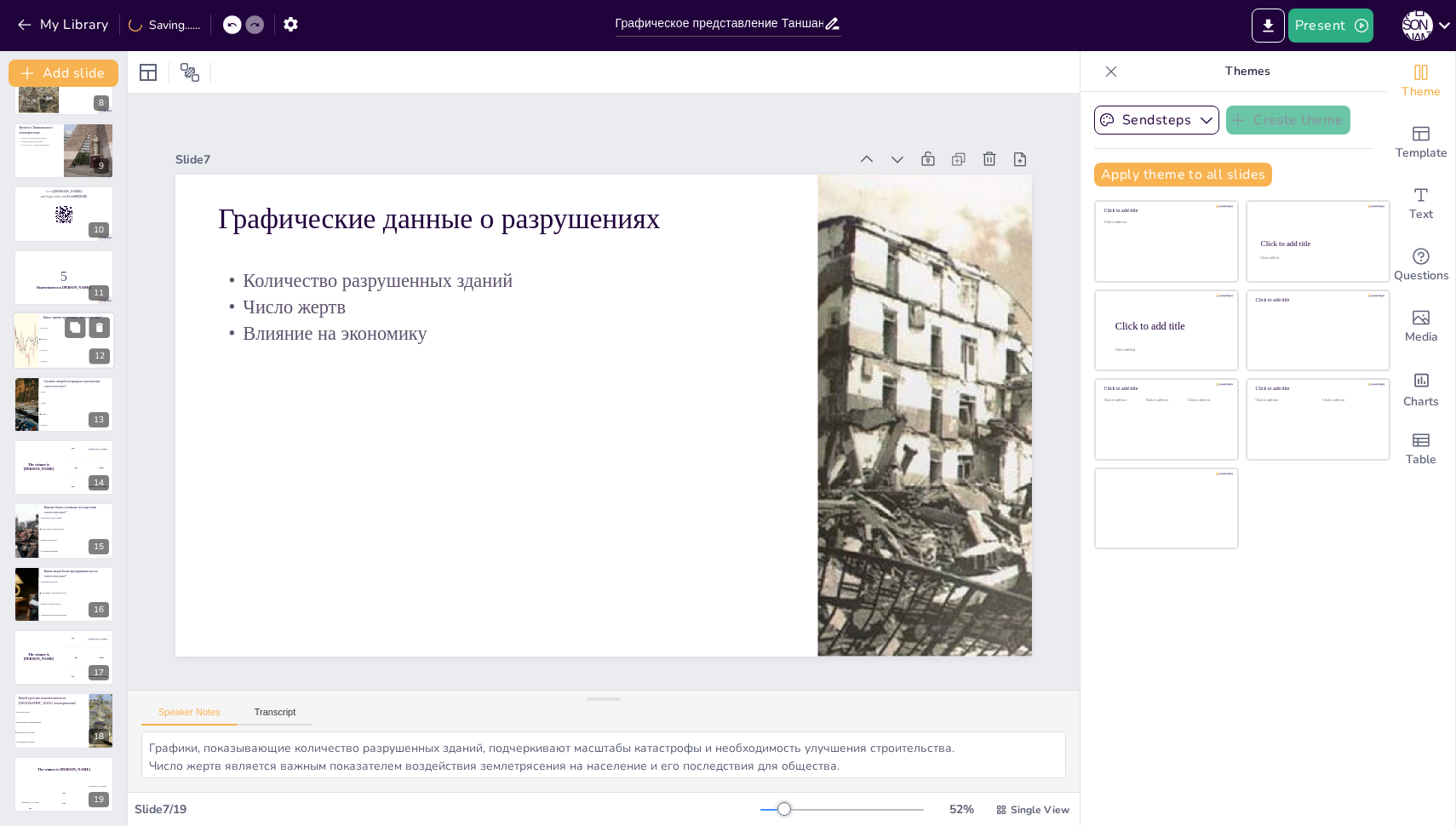
checkbox input "true"
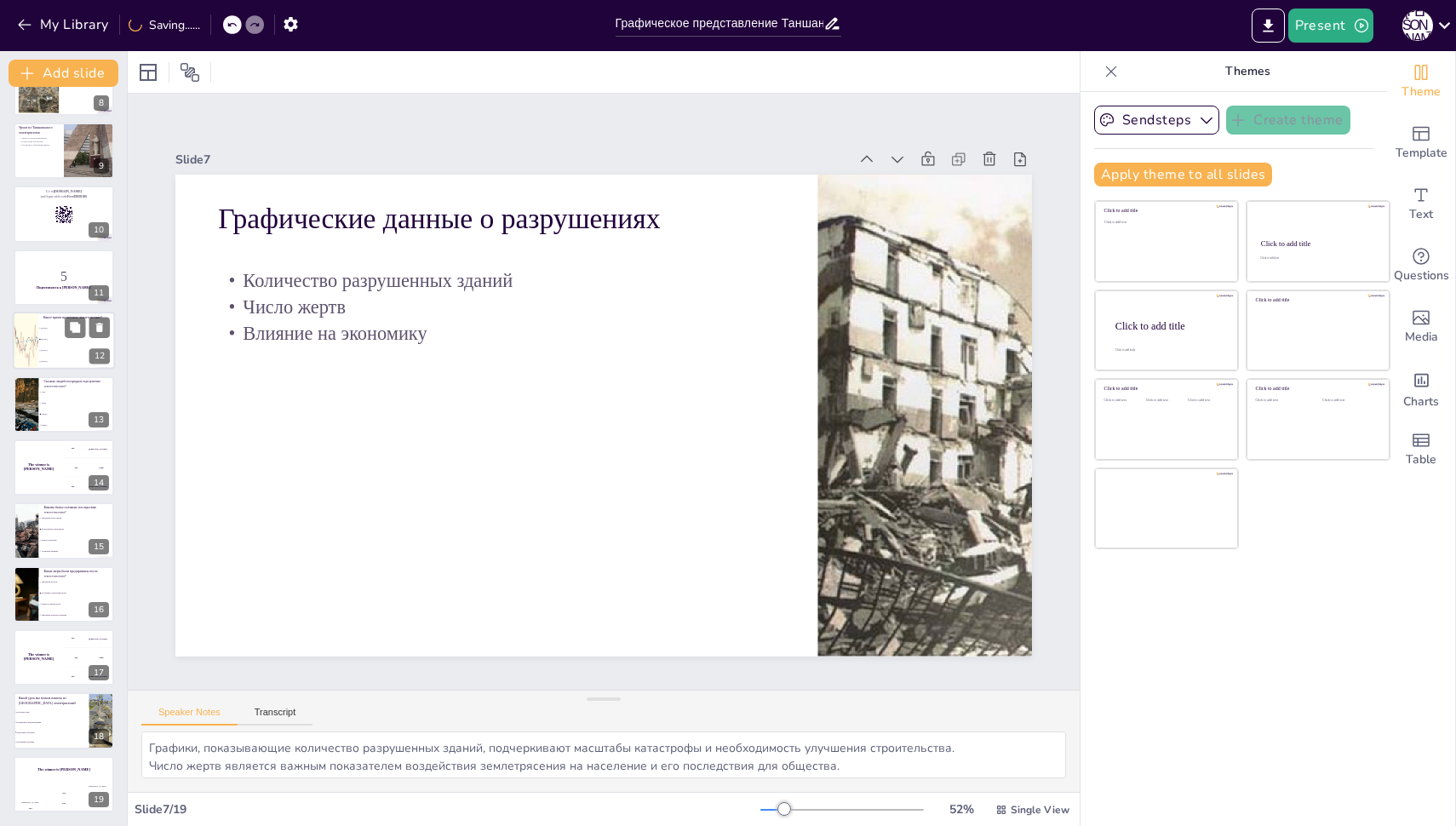
checkbox input "true"
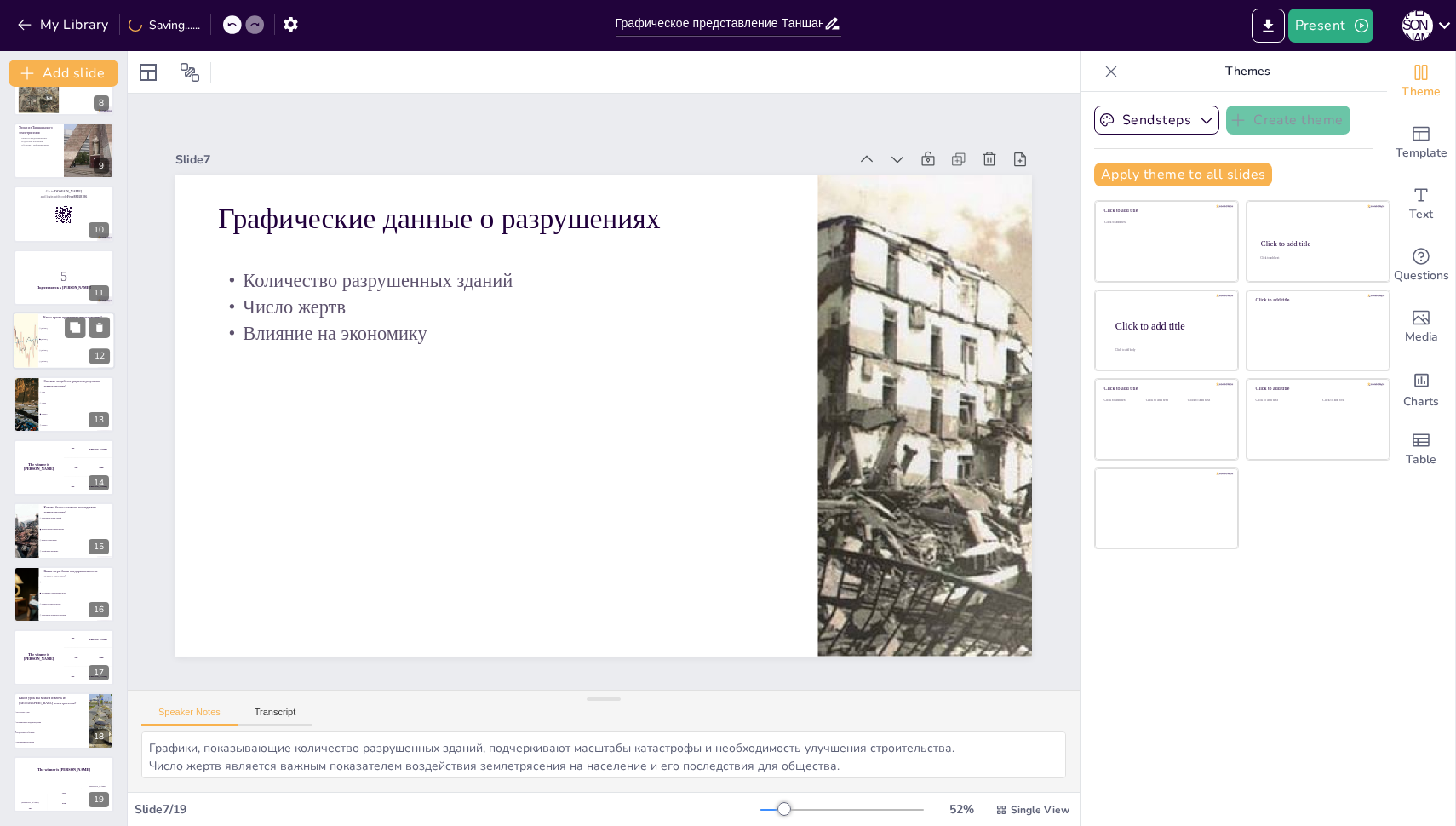
checkbox input "true"
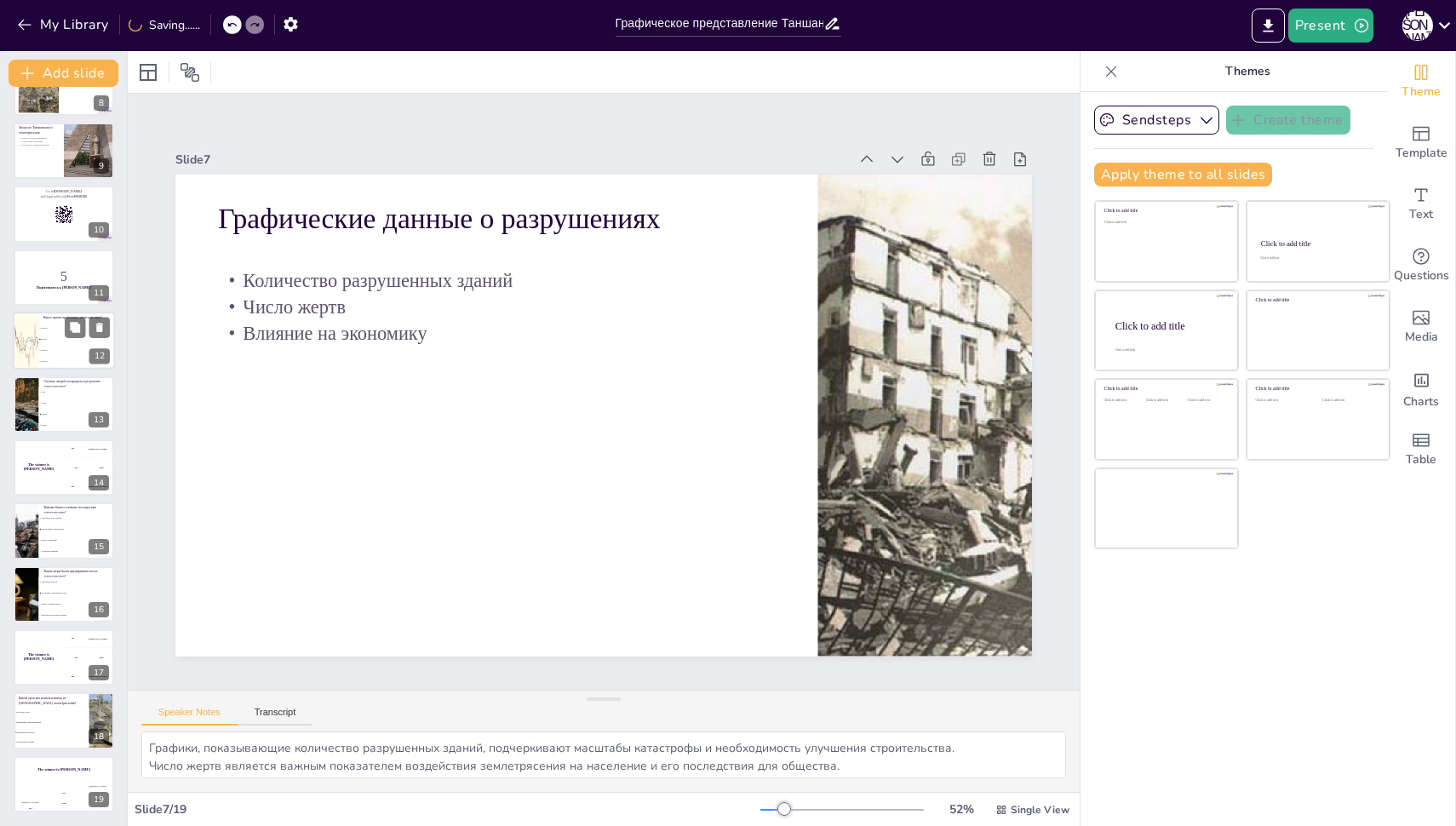
click at [58, 353] on li "[DATE]" at bounding box center [77, 352] width 77 height 11
type textarea "Правильный ответ - [DATE], что было упомянуто на слайде "Введение в [GEOGRAPHIC…"
checkbox input "true"
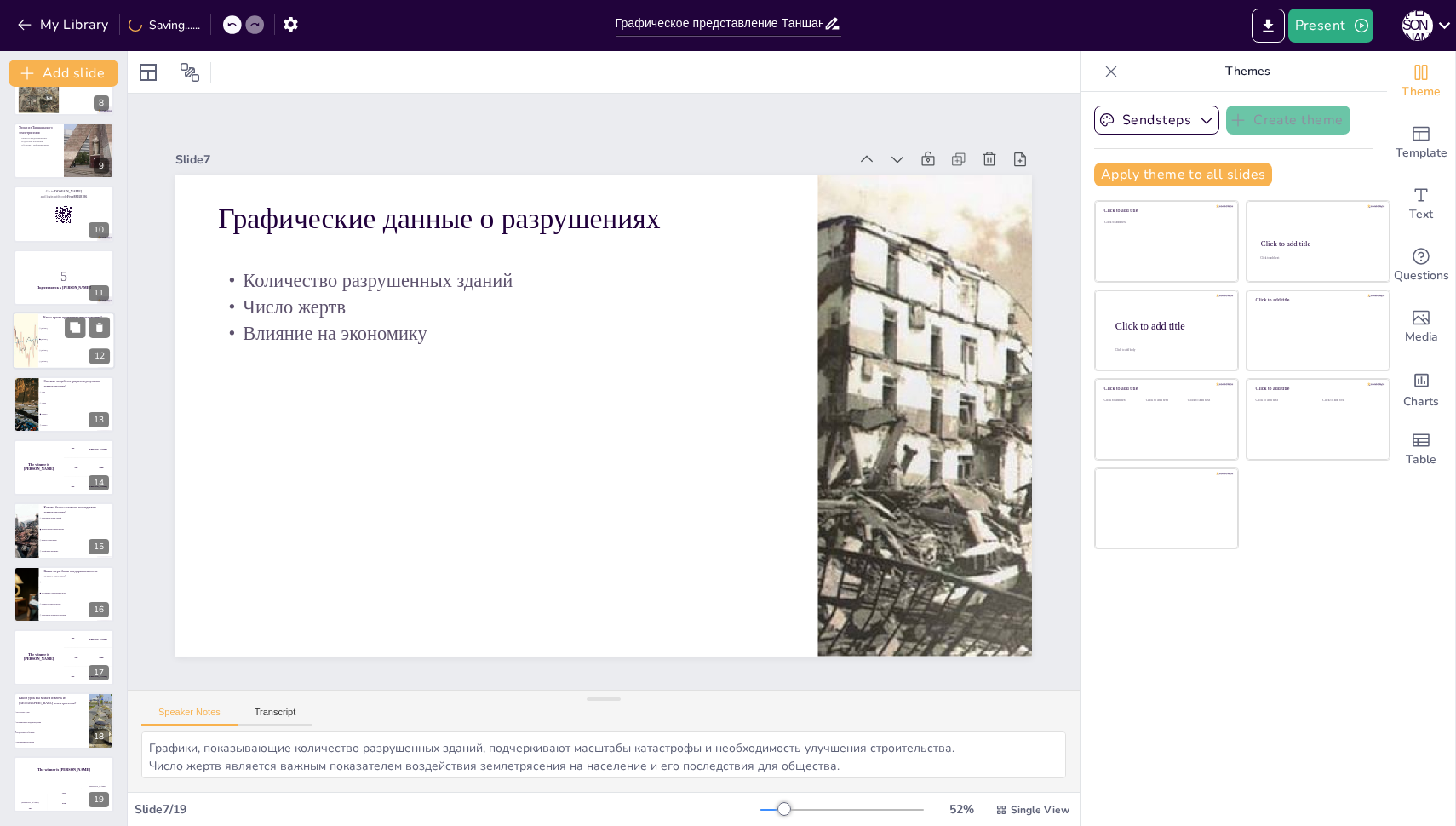
checkbox input "true"
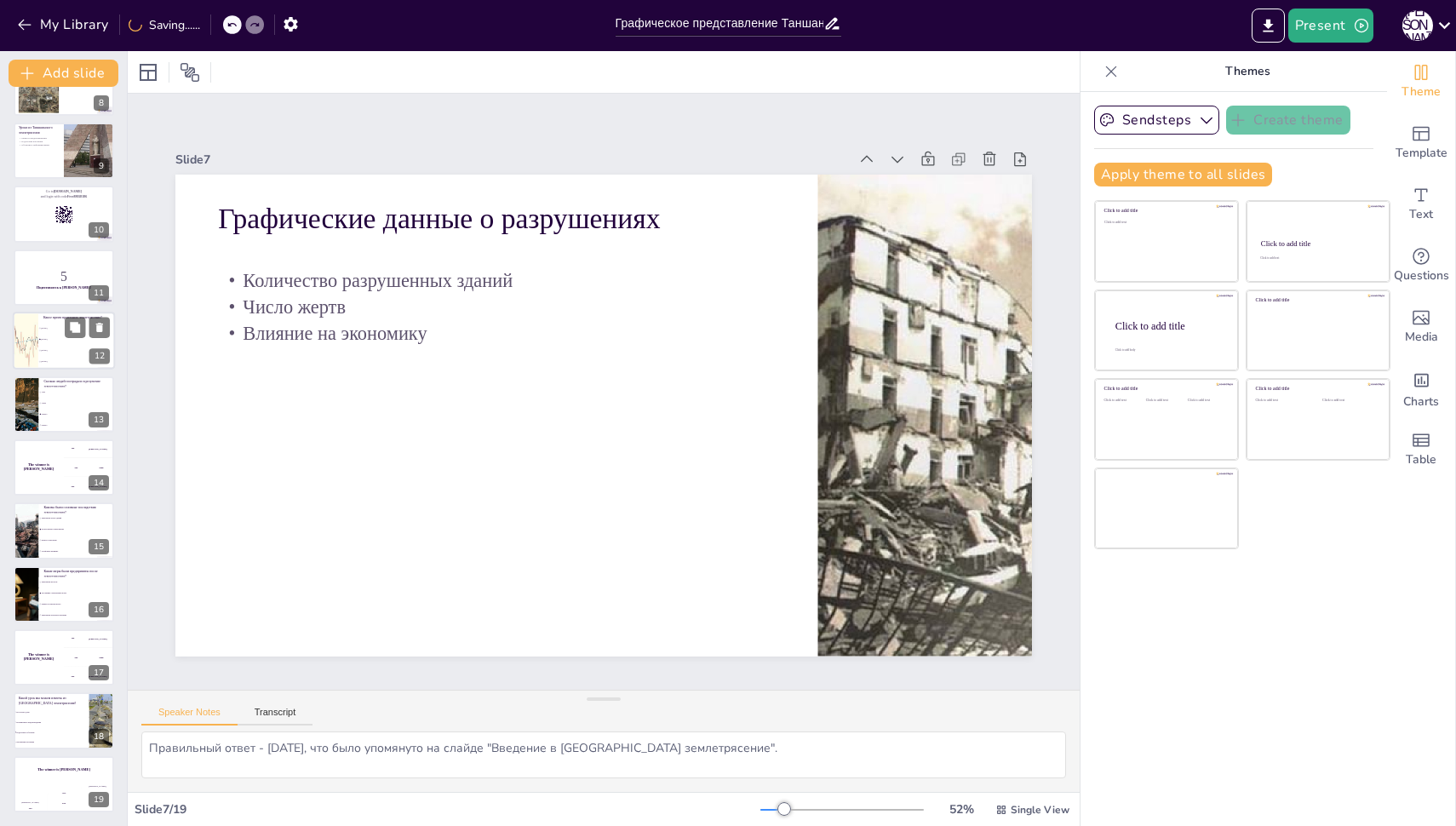
scroll to position [369, 0]
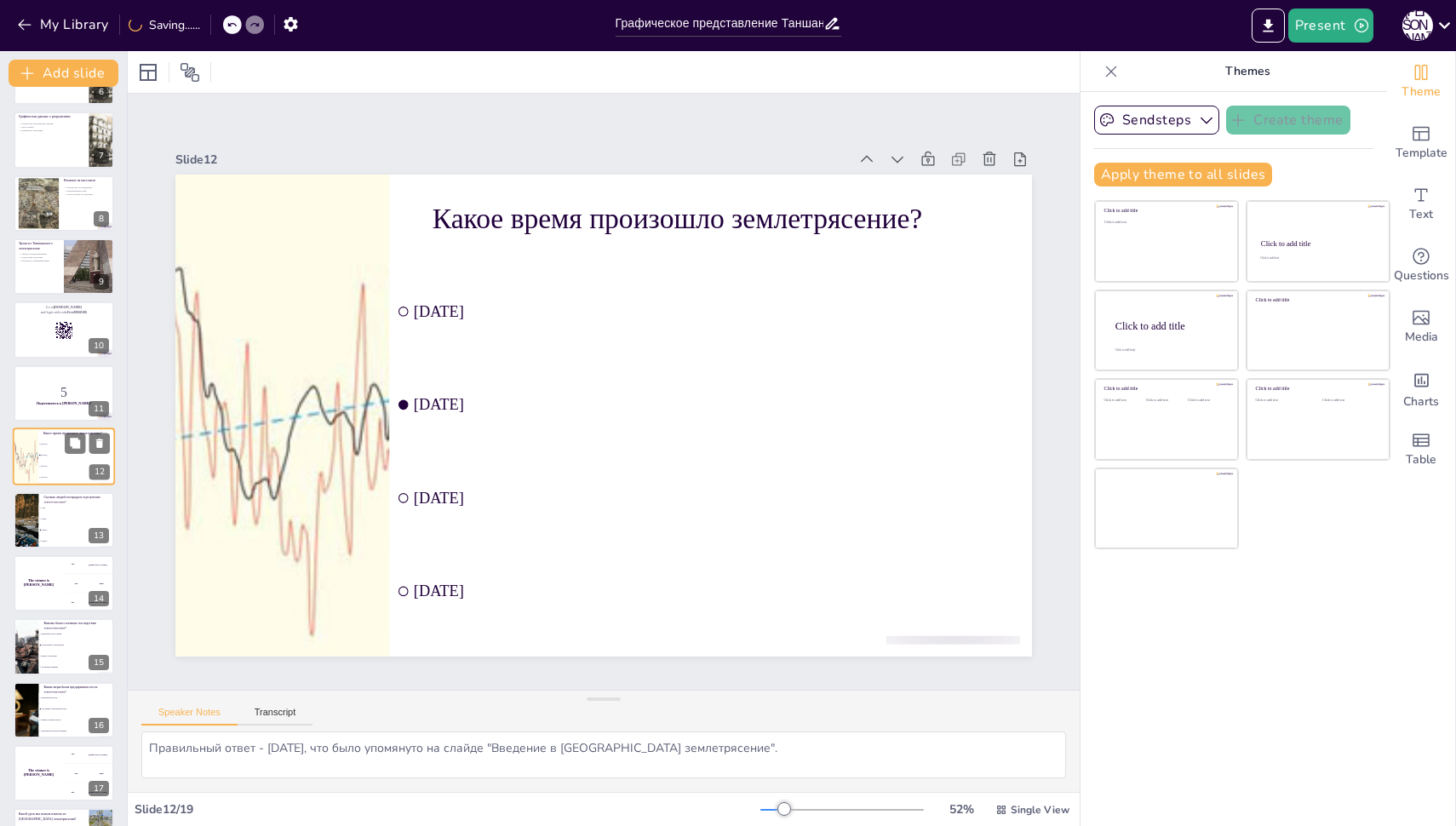
checkbox input "true"
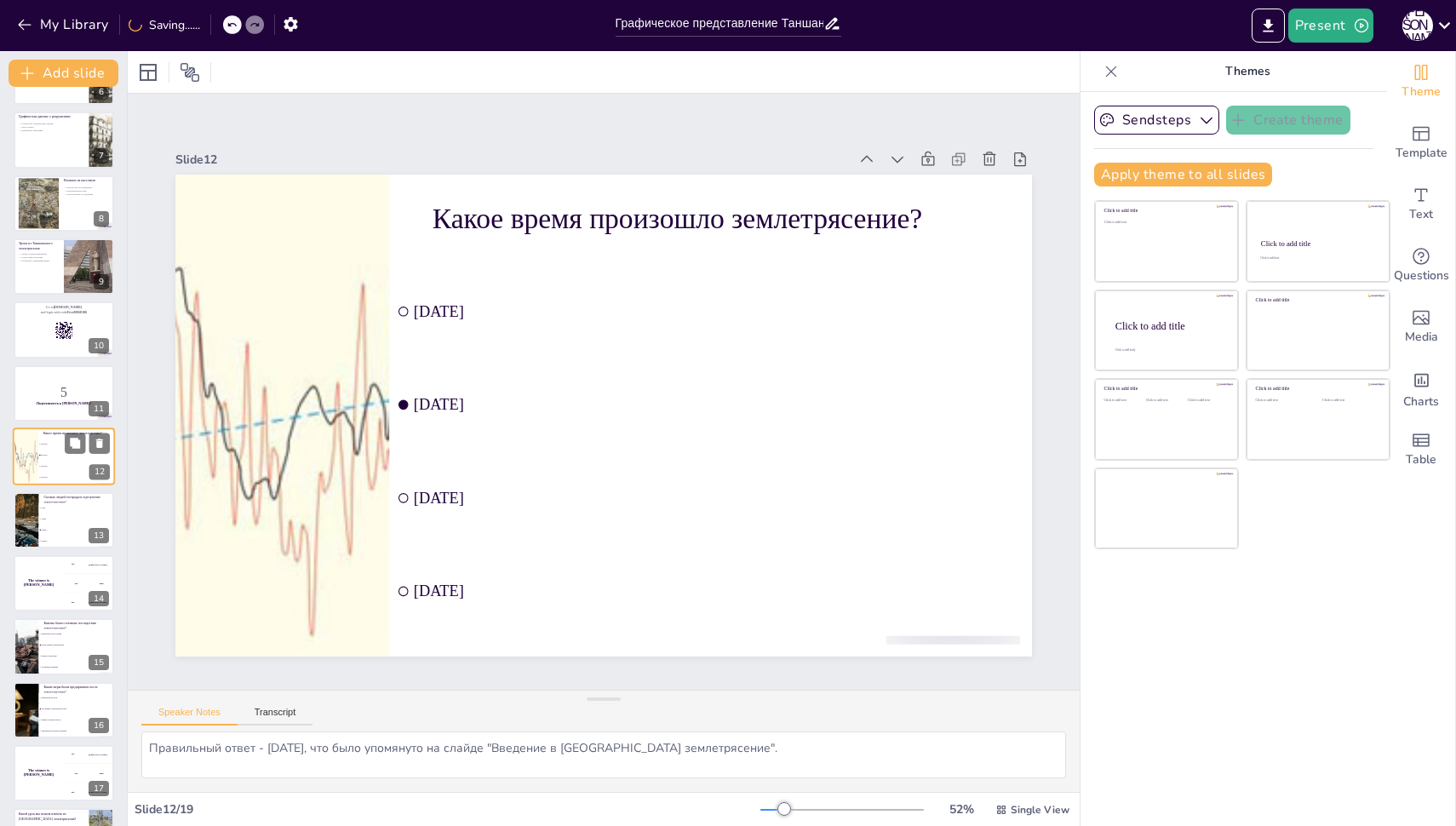
checkbox input "true"
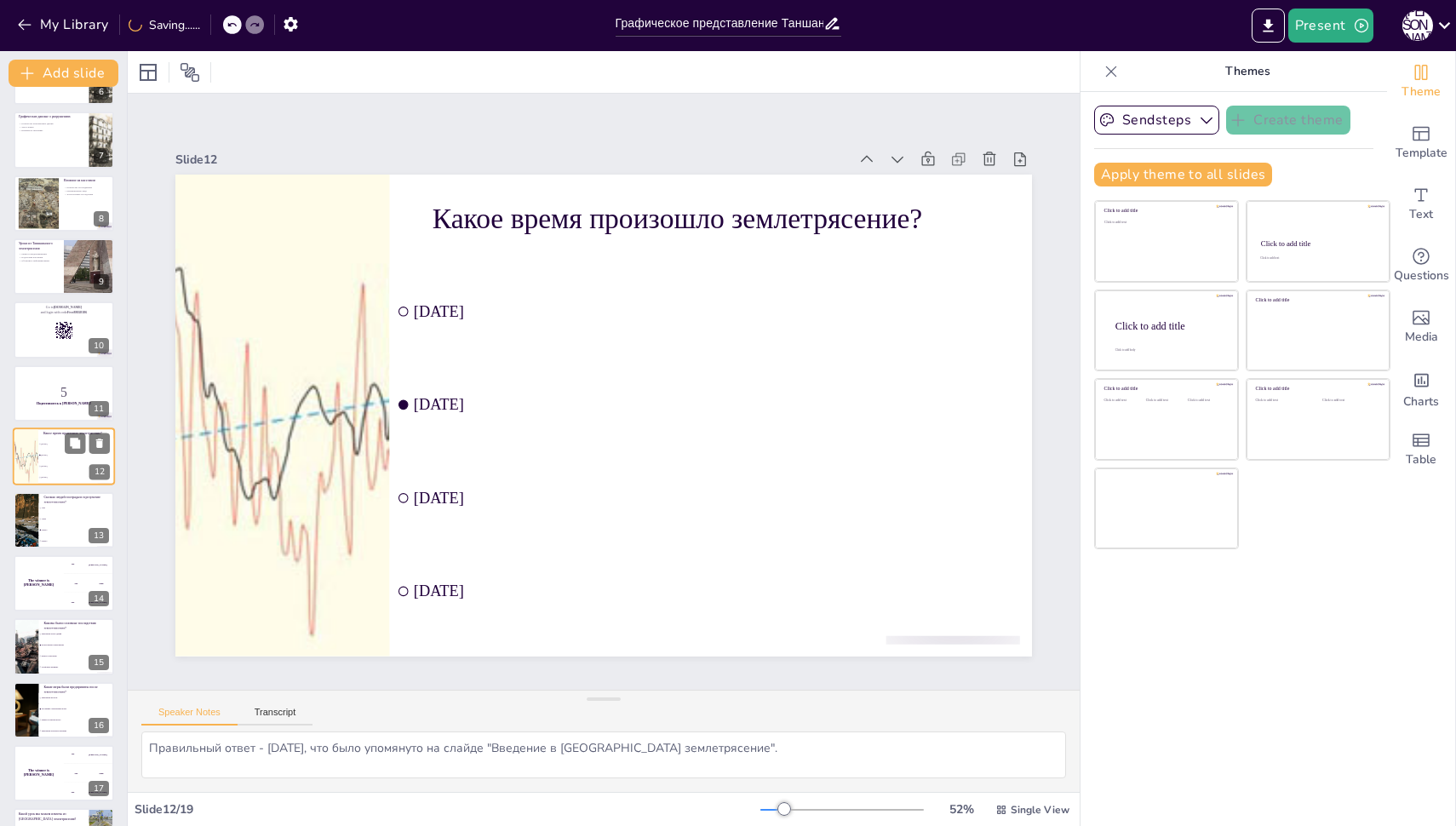
checkbox input "true"
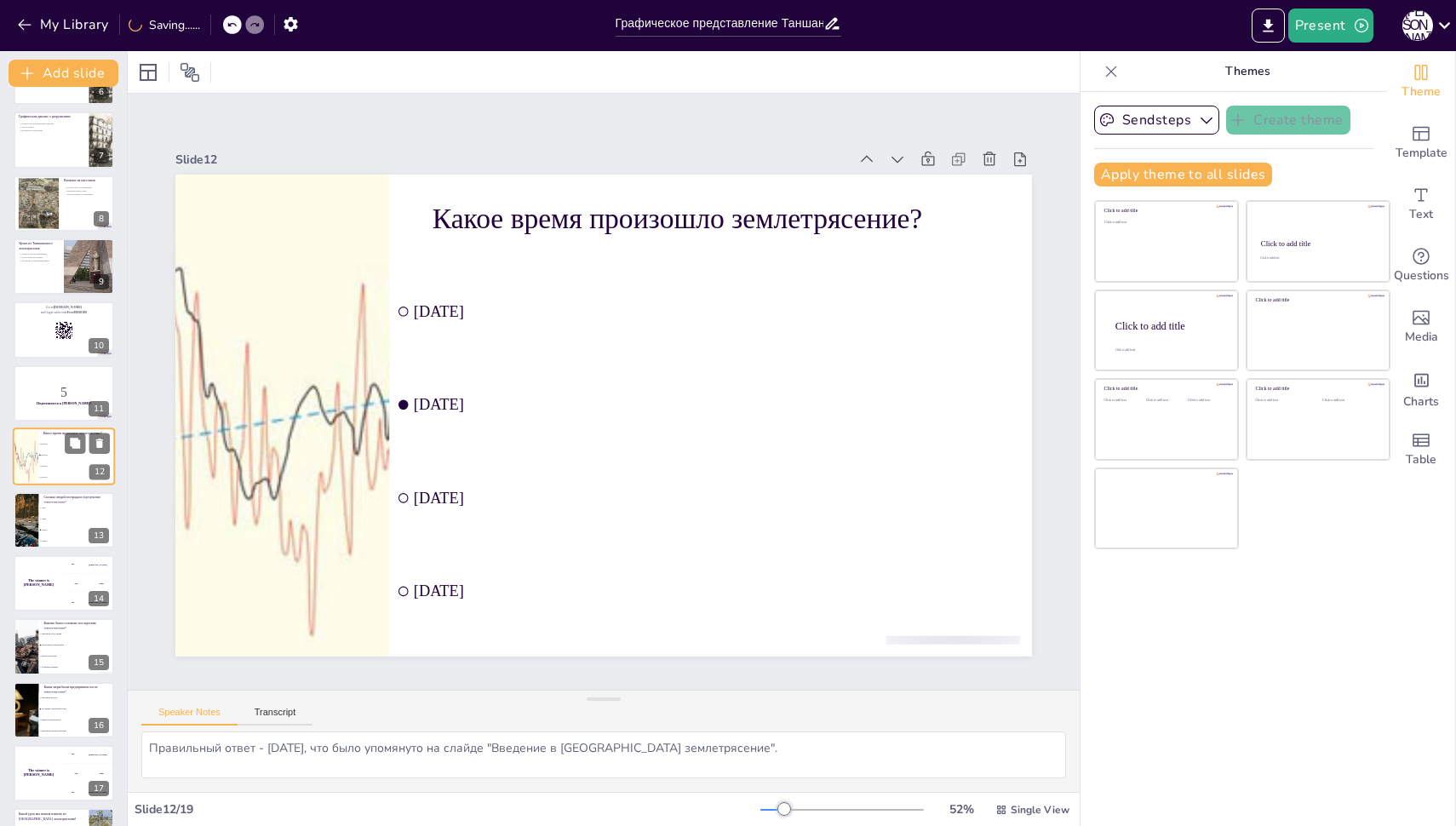
checkbox input "true"
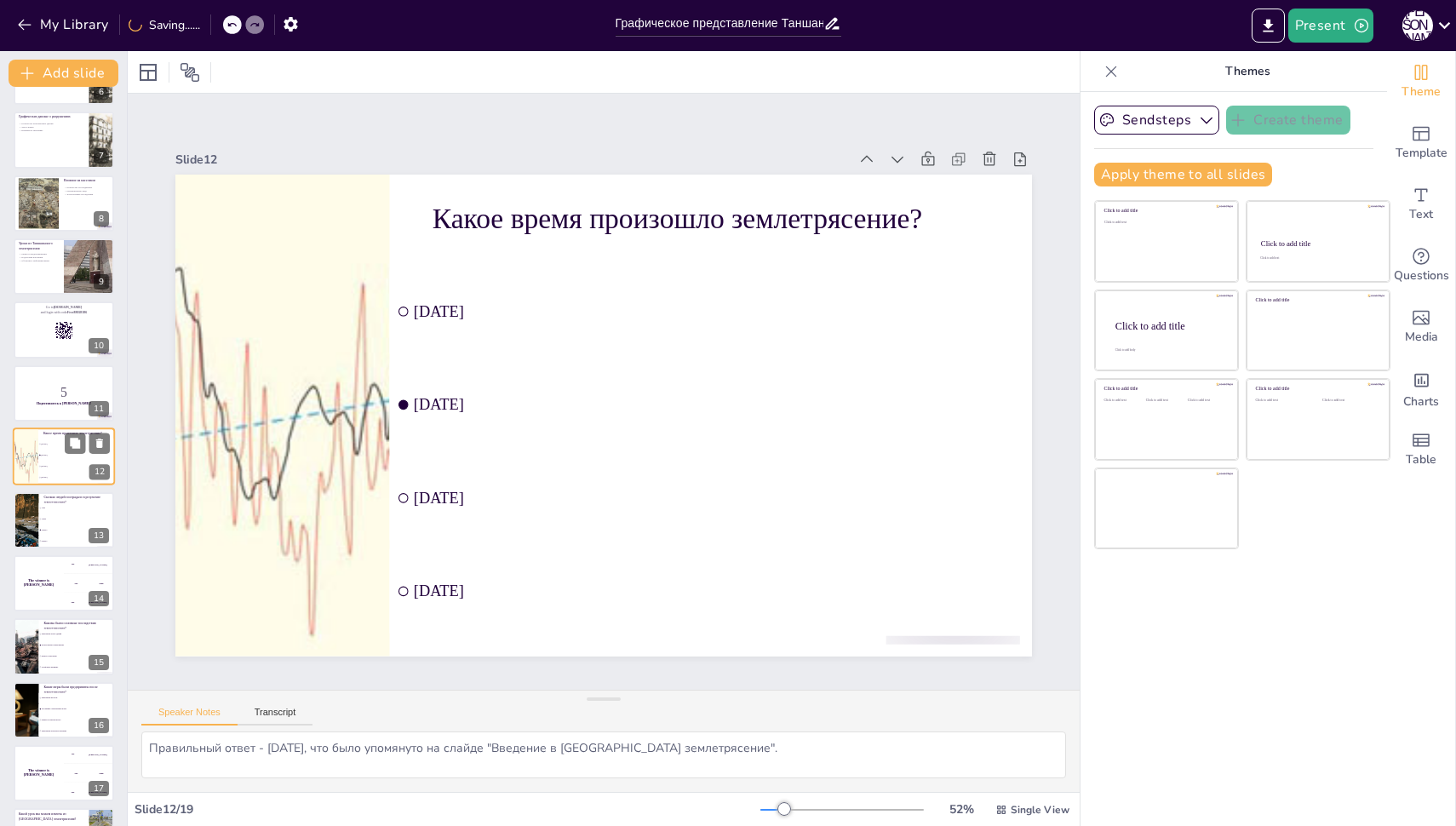
checkbox input "true"
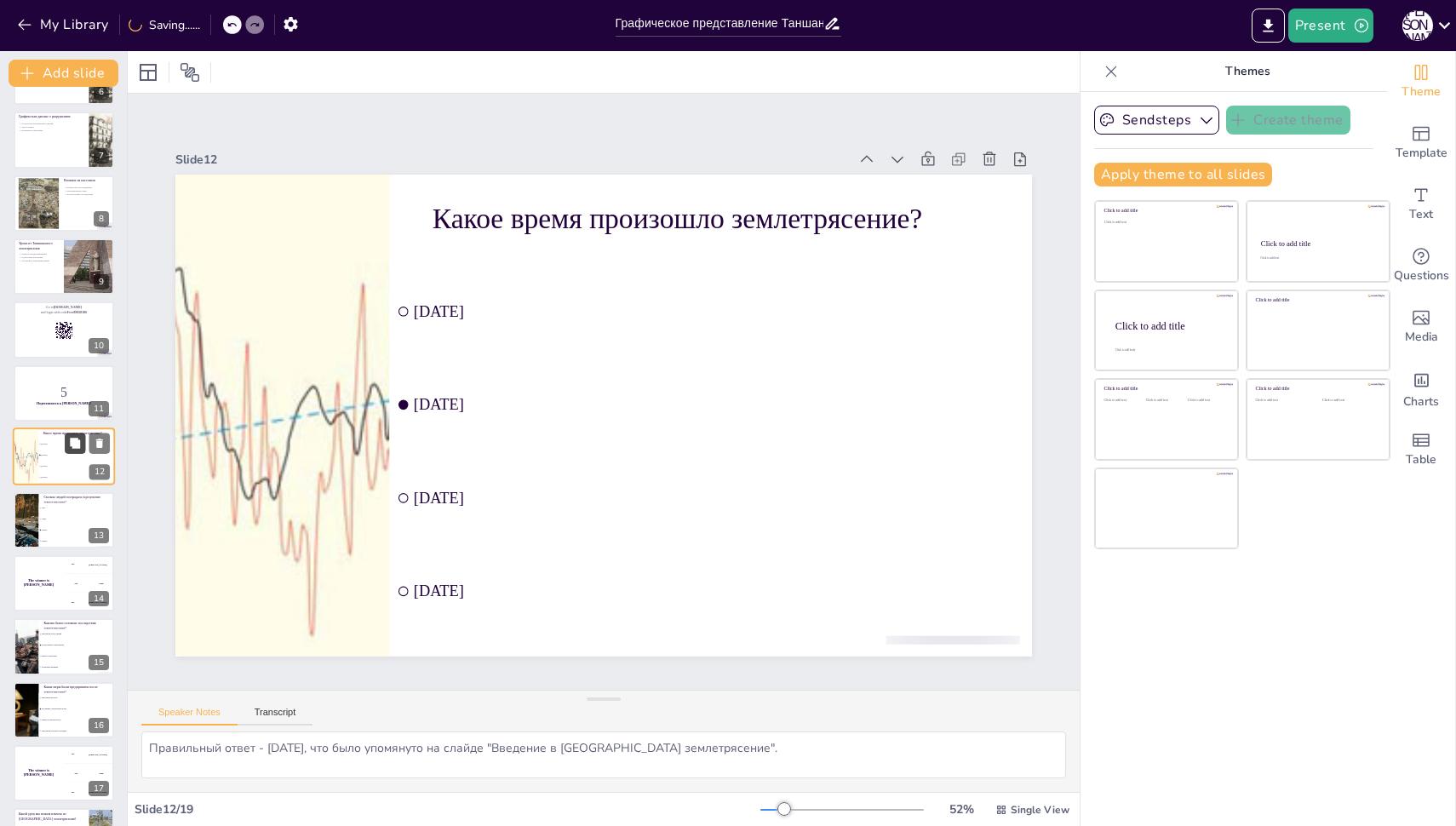
checkbox input "true"
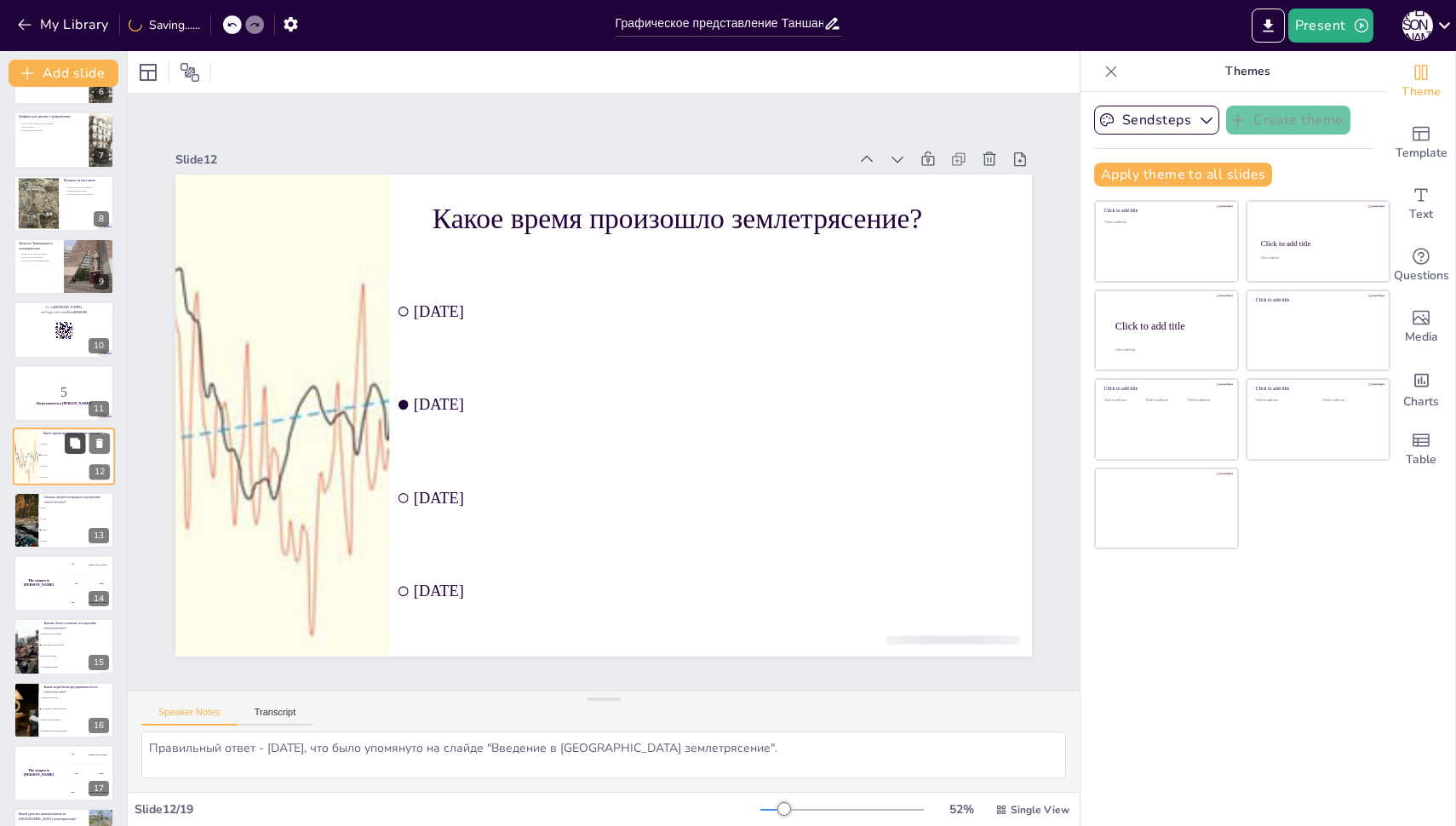
checkbox input "true"
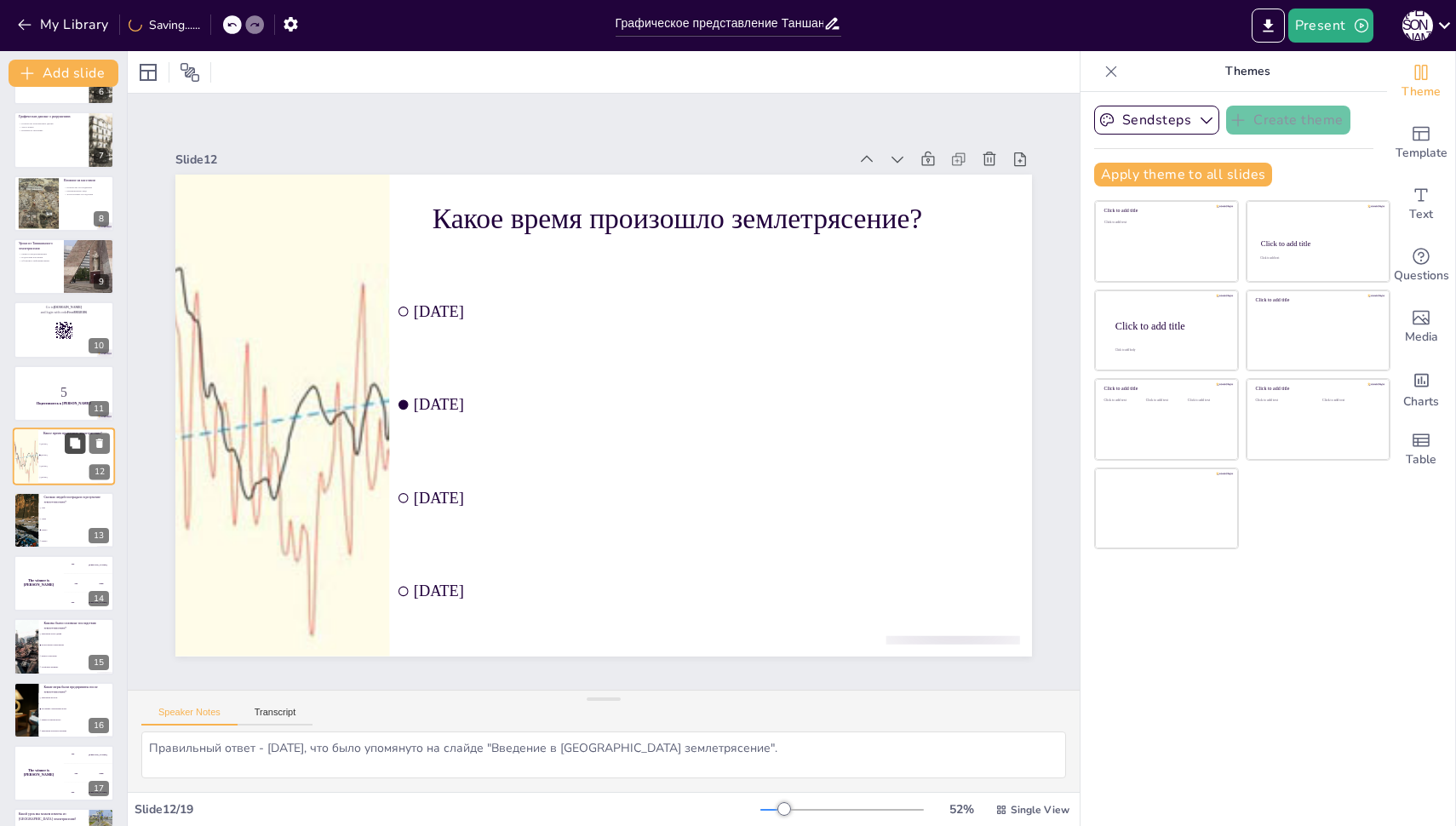
checkbox input "true"
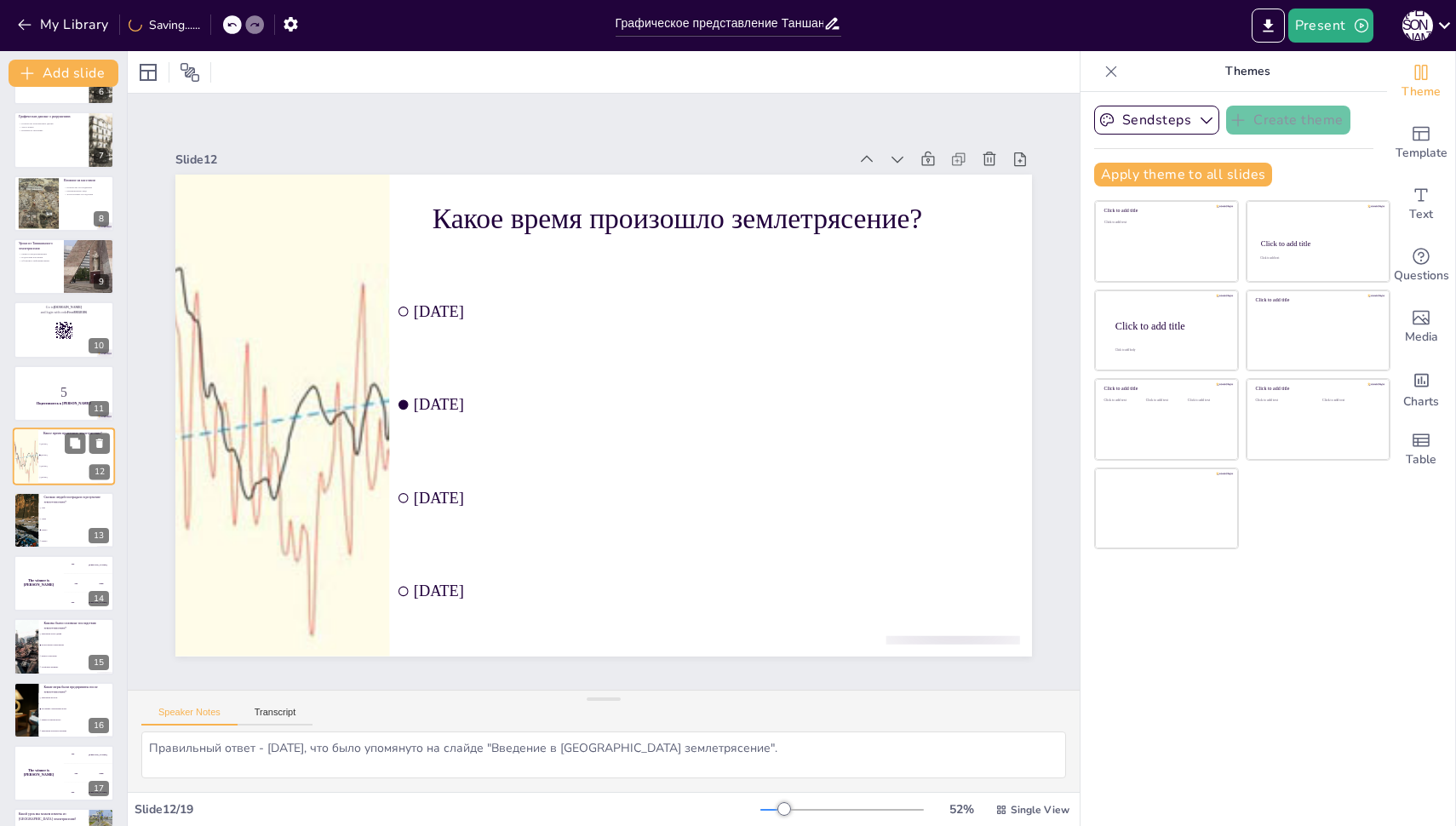
checkbox input "true"
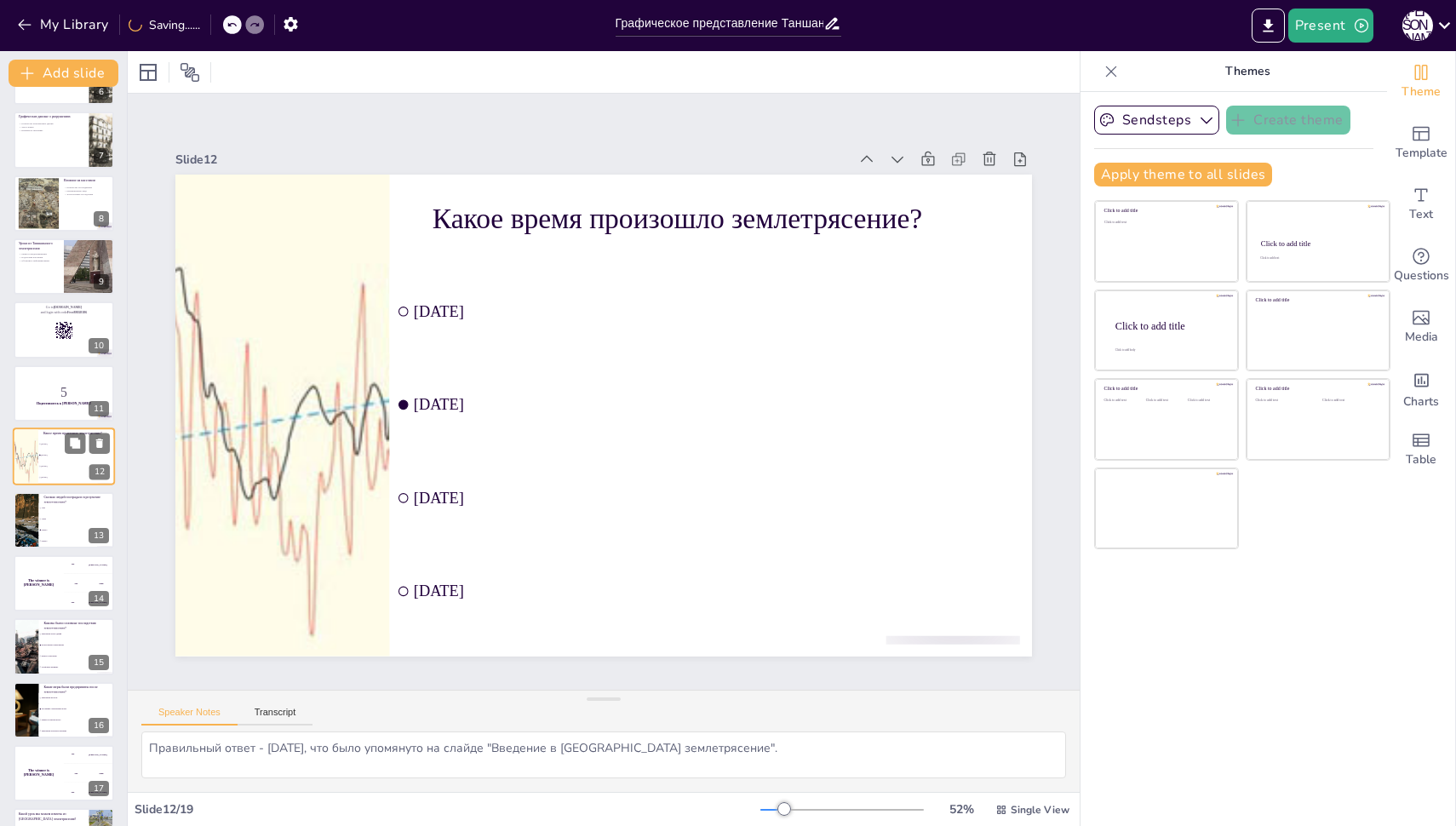
checkbox input "true"
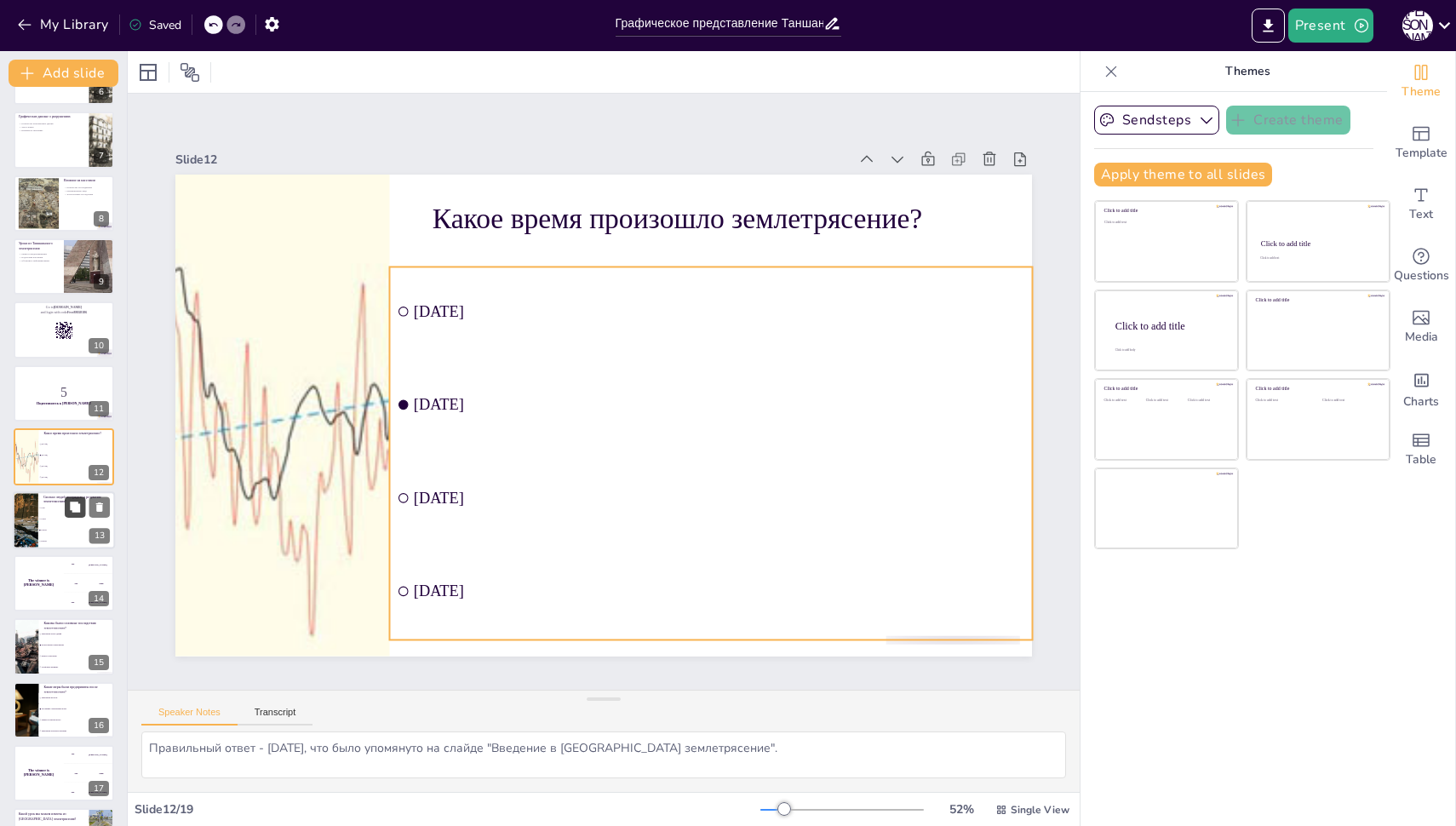
checkbox input "true"
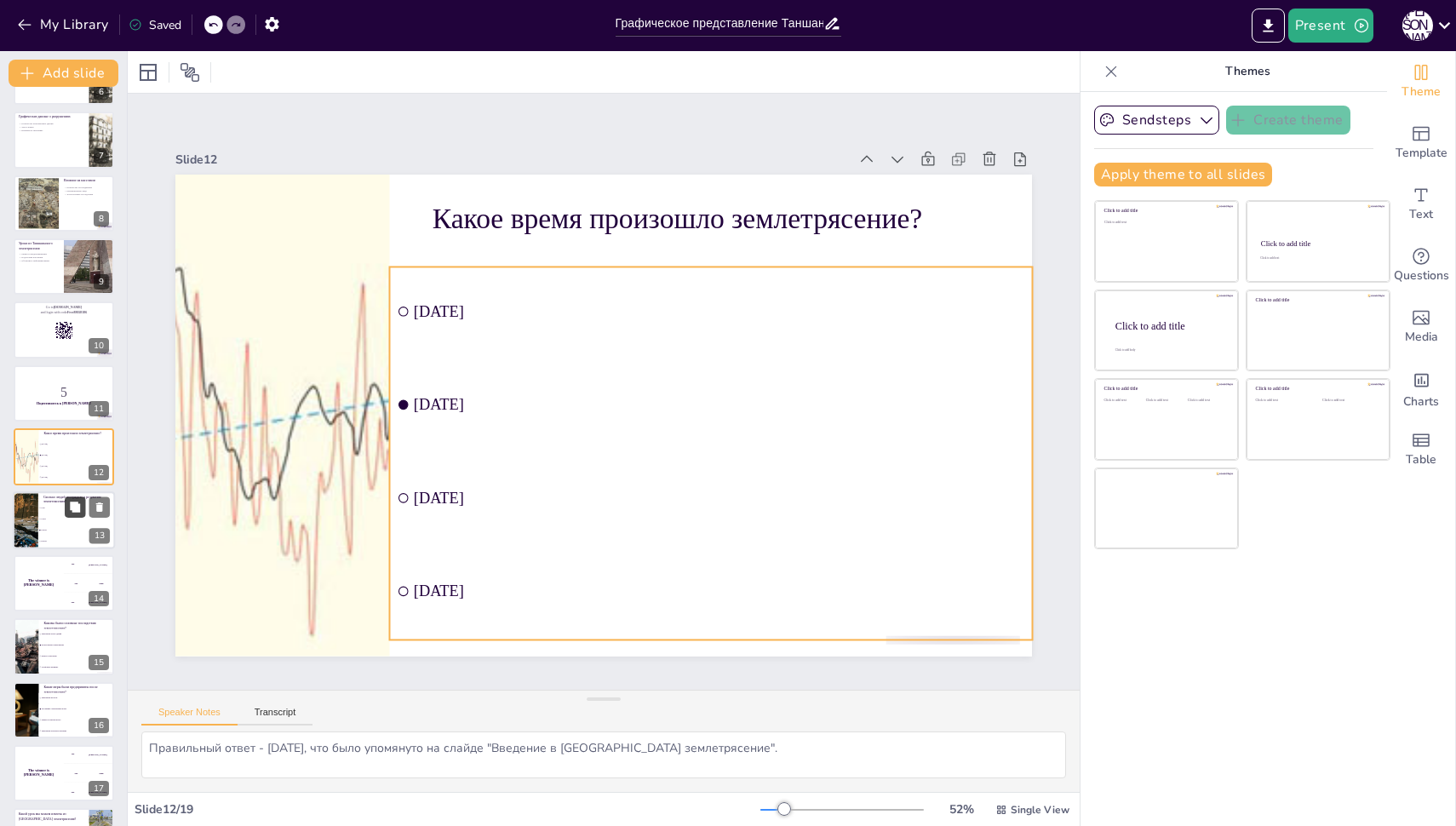
checkbox input "true"
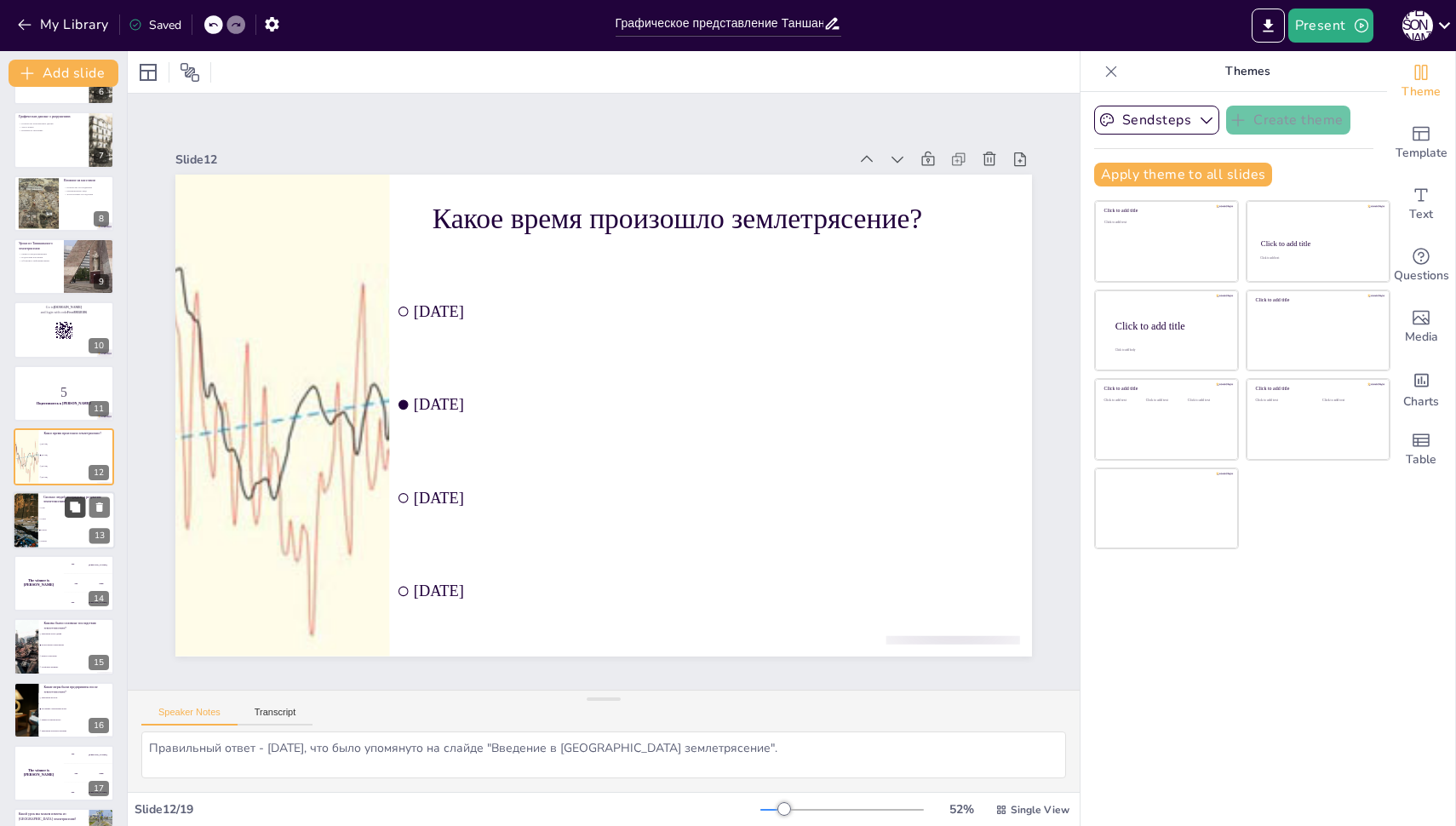
click at [65, 504] on button at bounding box center [75, 506] width 20 height 20
type textarea "Правильный ответ - 240000, что было обсуждено на слайде "Влияние на население"."
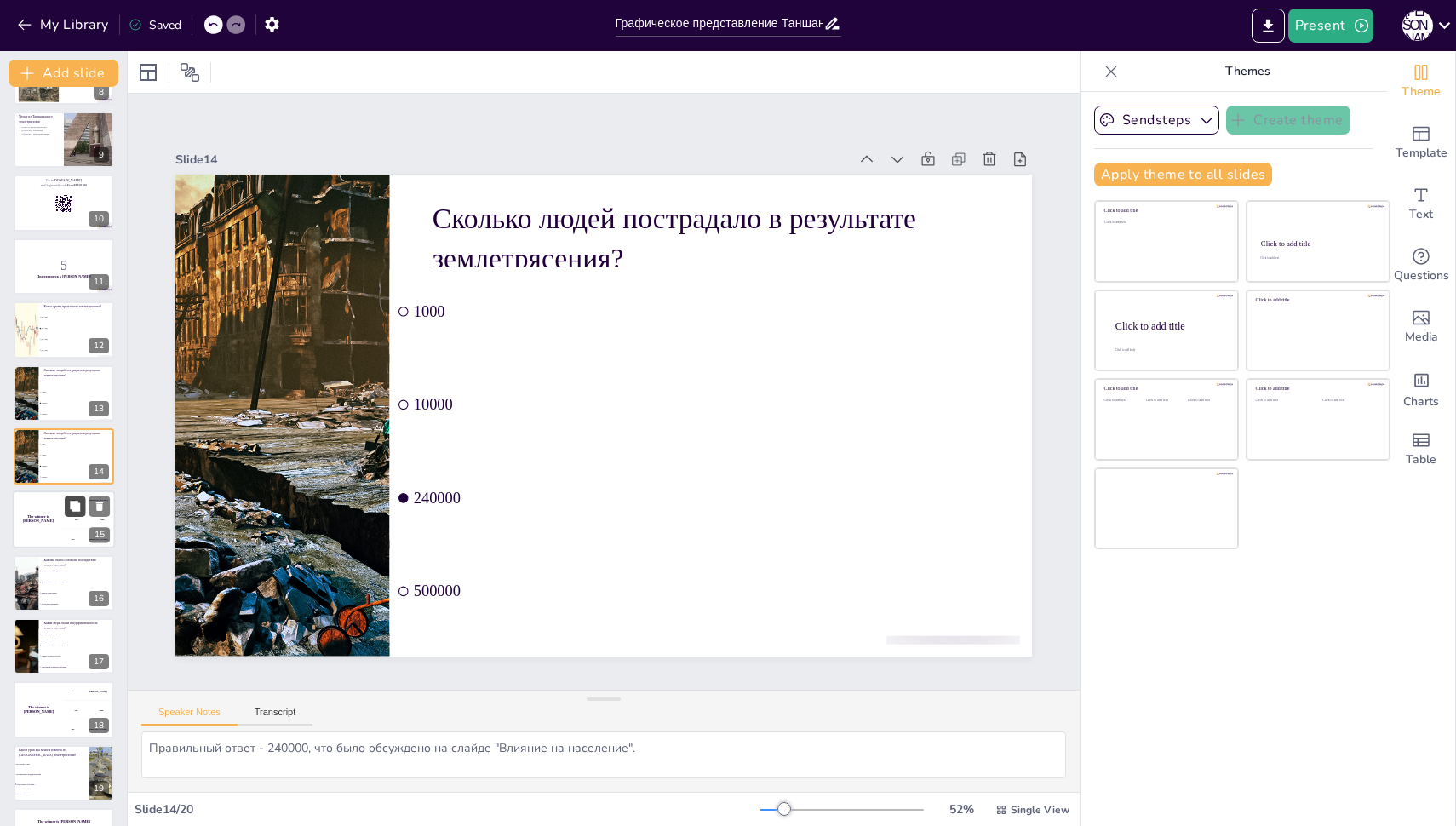
scroll to position [548, 0]
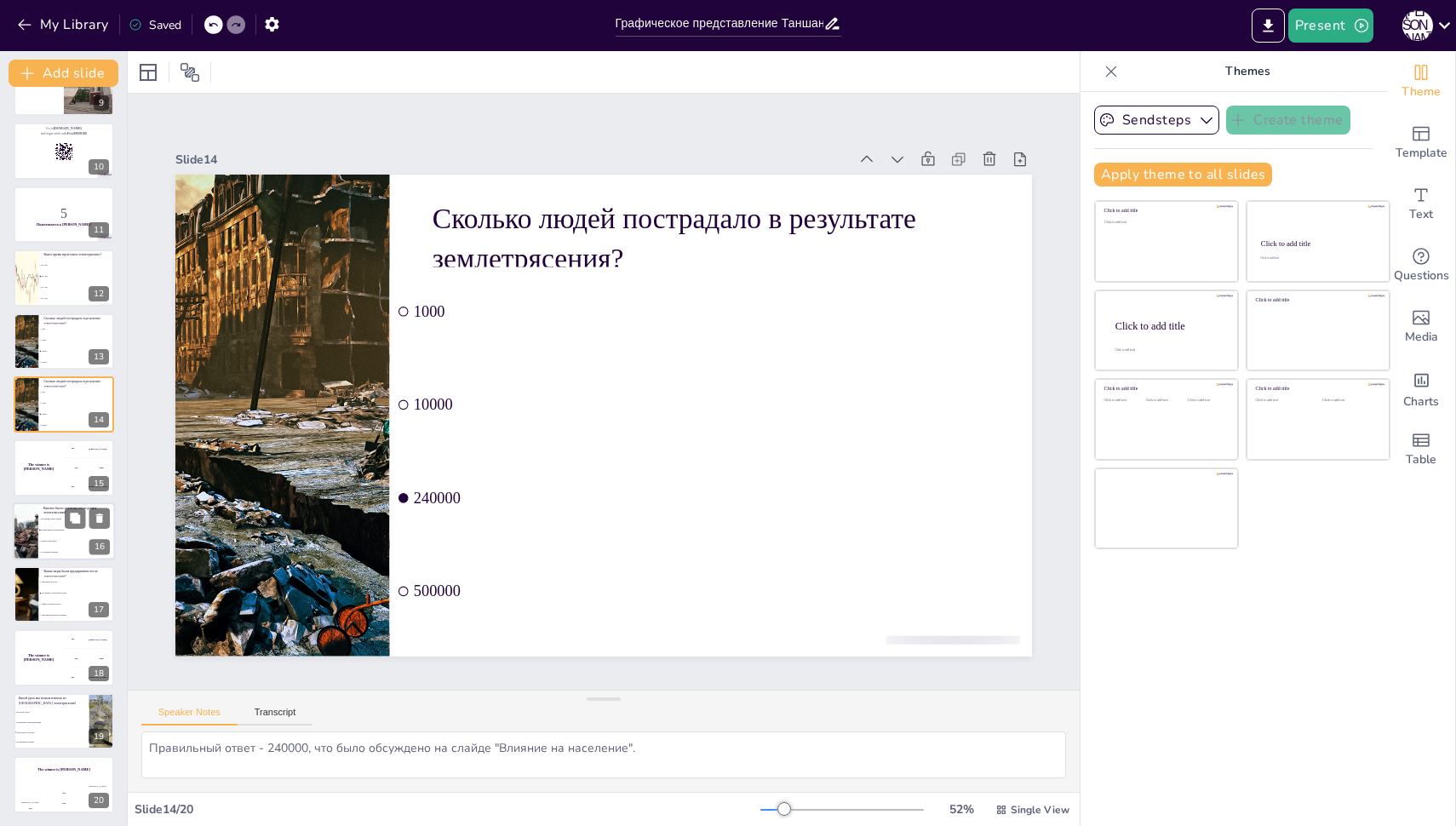
checkbox input "true"
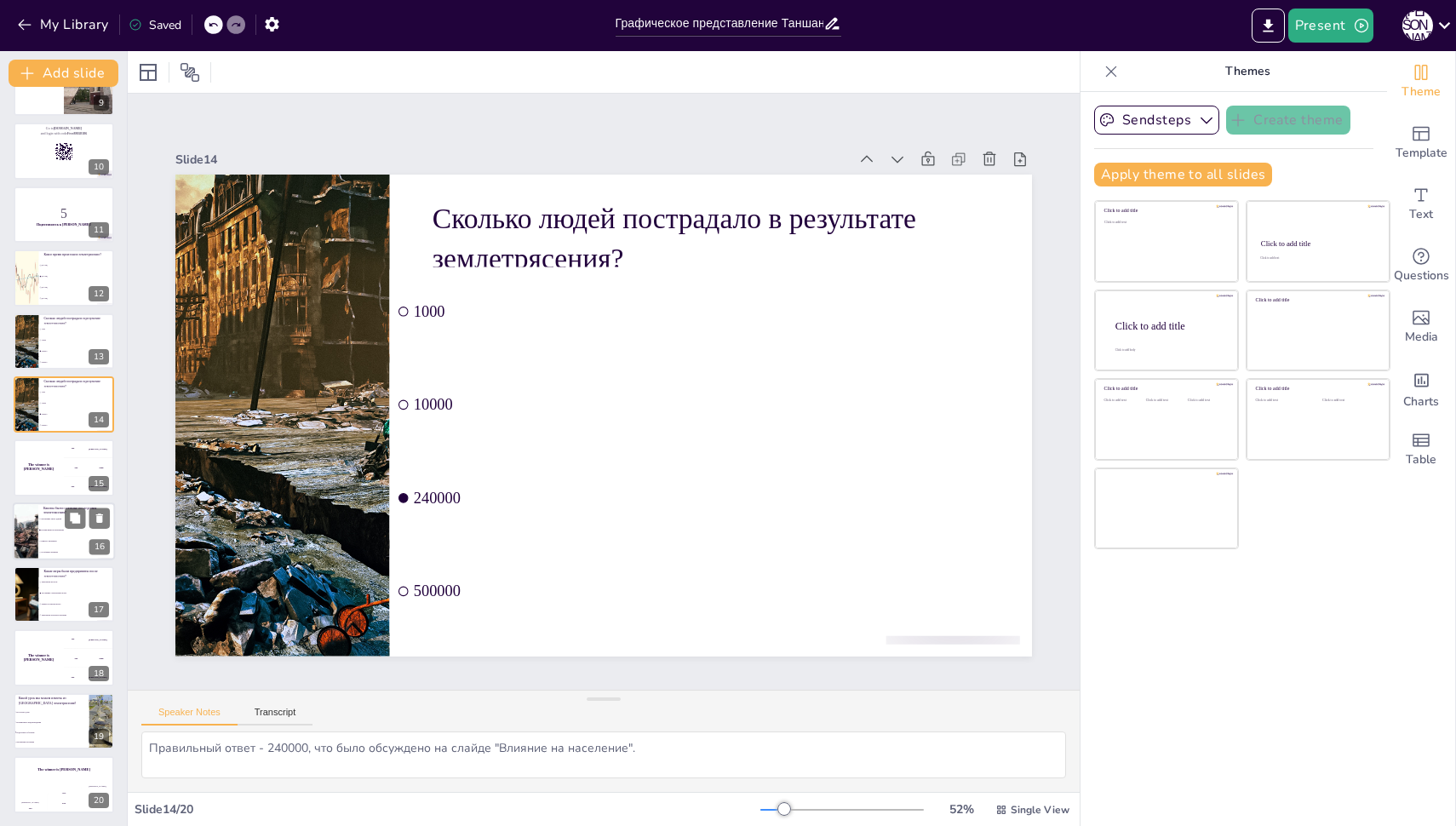
checkbox input "true"
click at [59, 592] on span "Улучшение строительных норм" at bounding box center [78, 593] width 73 height 3
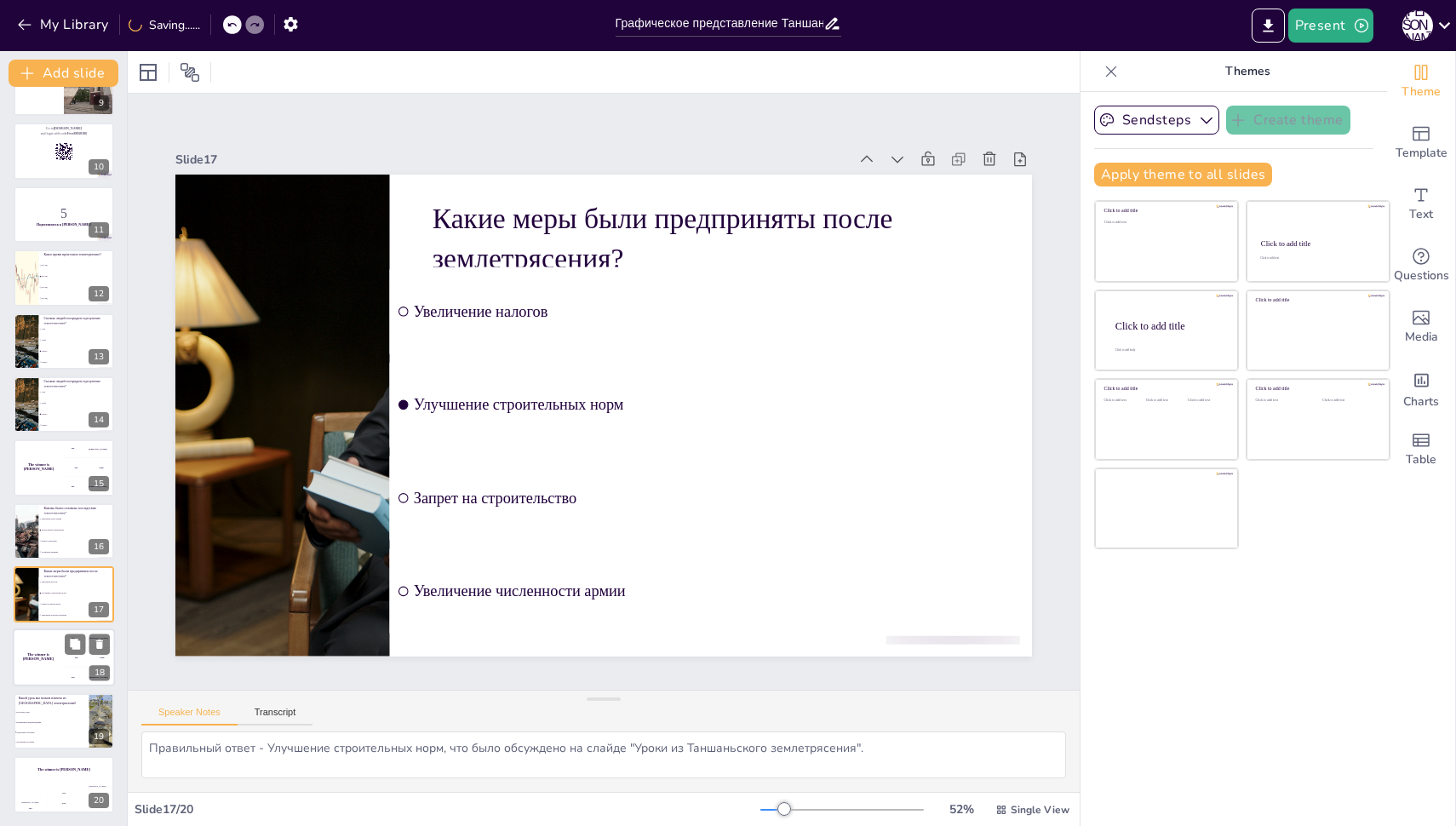
click at [60, 674] on div "The winner is [PERSON_NAME]" at bounding box center [37, 658] width 51 height 57
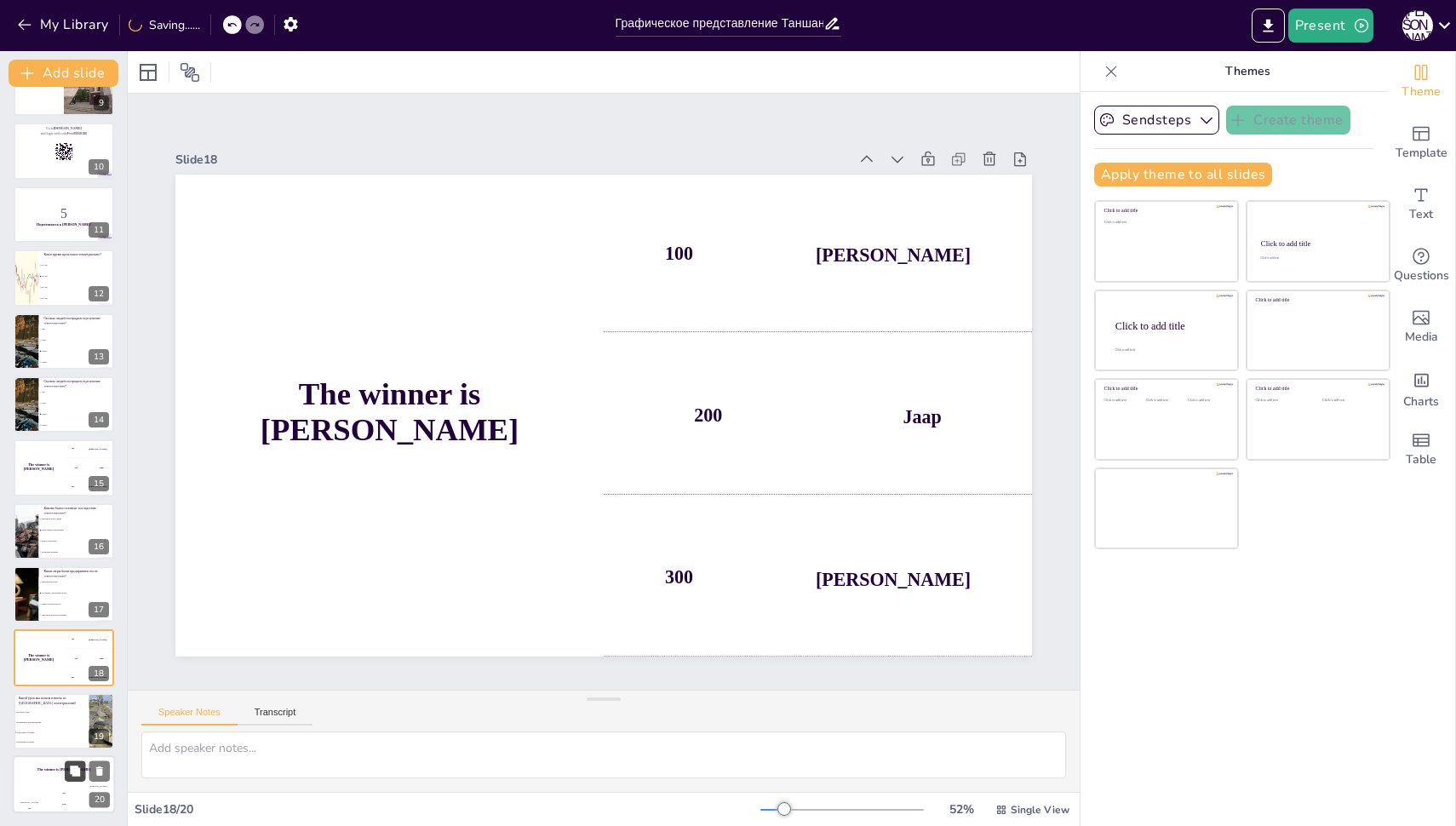
click at [78, 766] on icon at bounding box center [75, 771] width 11 height 11
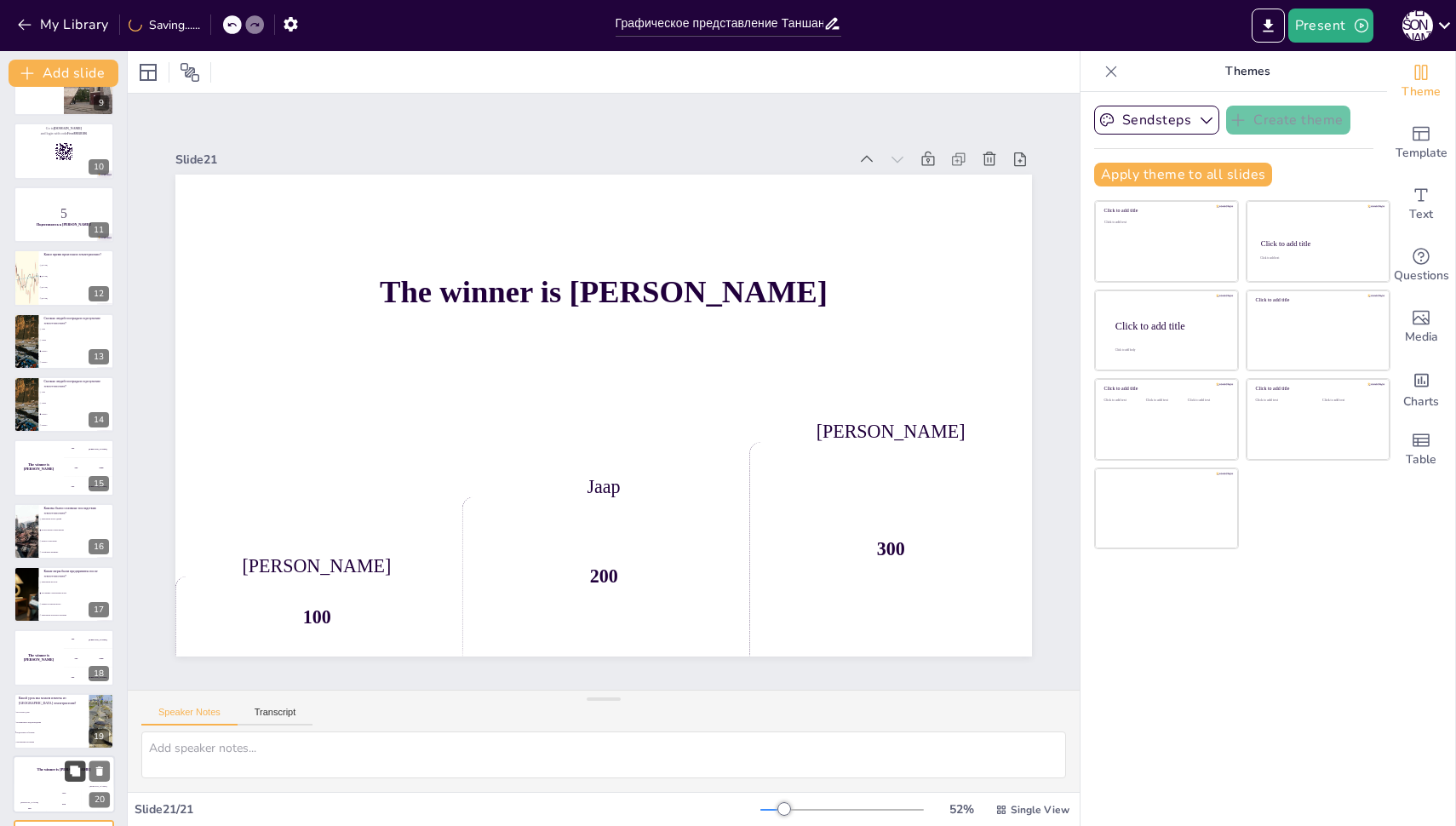
scroll to position [611, 0]
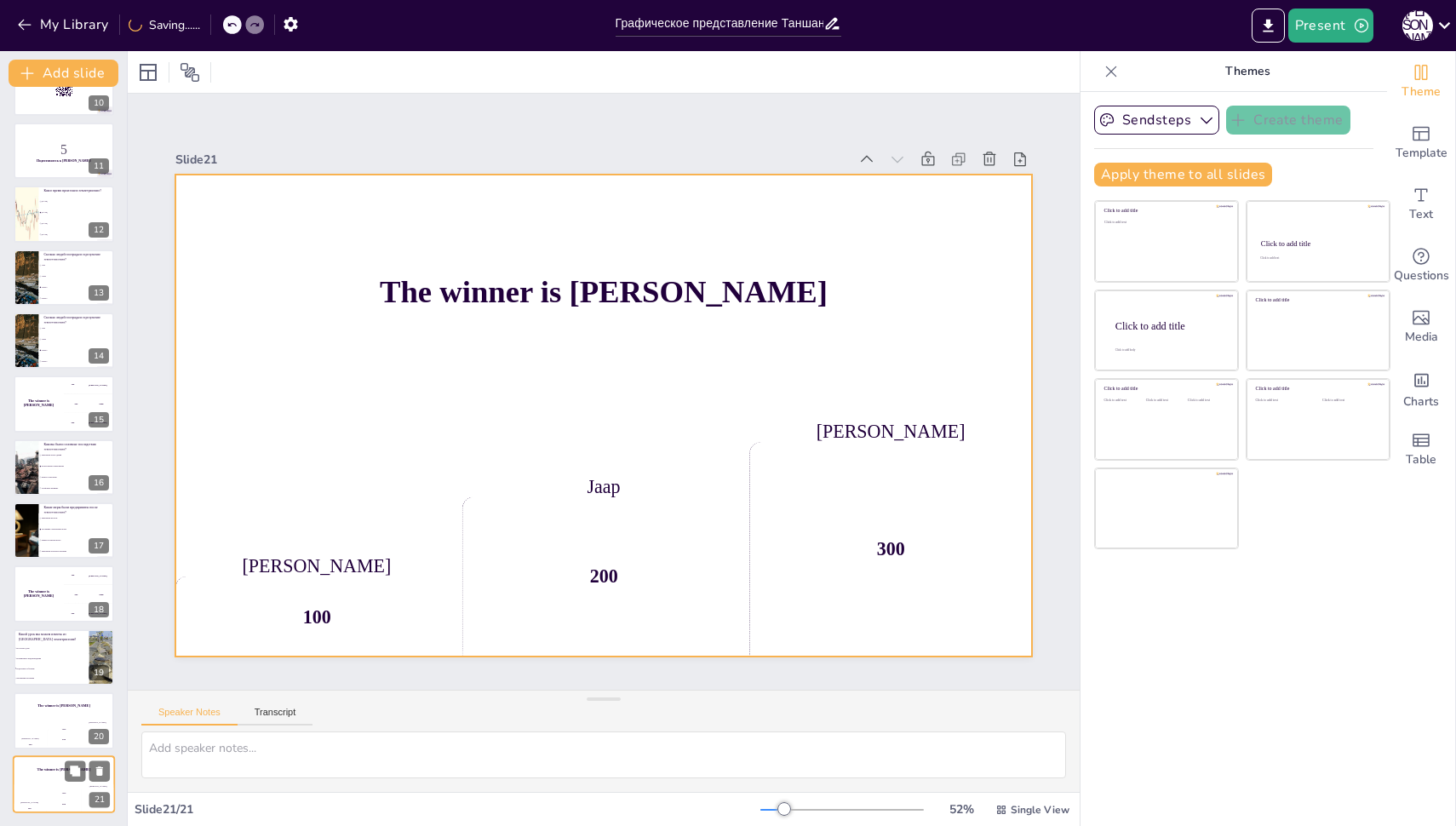
click at [79, 799] on div "200" at bounding box center [64, 804] width 34 height 19
